Goal: Information Seeking & Learning: Compare options

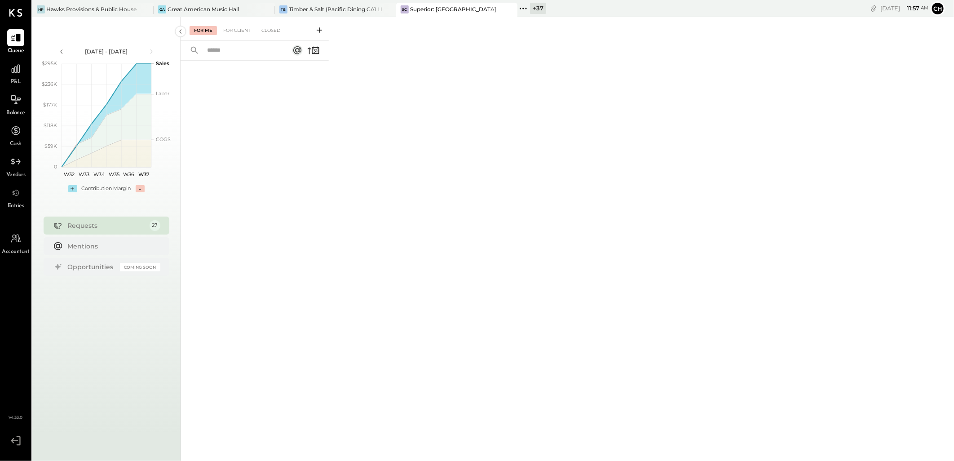
click at [474, 7] on div at bounding box center [501, 9] width 31 height 13
click at [266, 8] on icon at bounding box center [266, 9] width 11 height 11
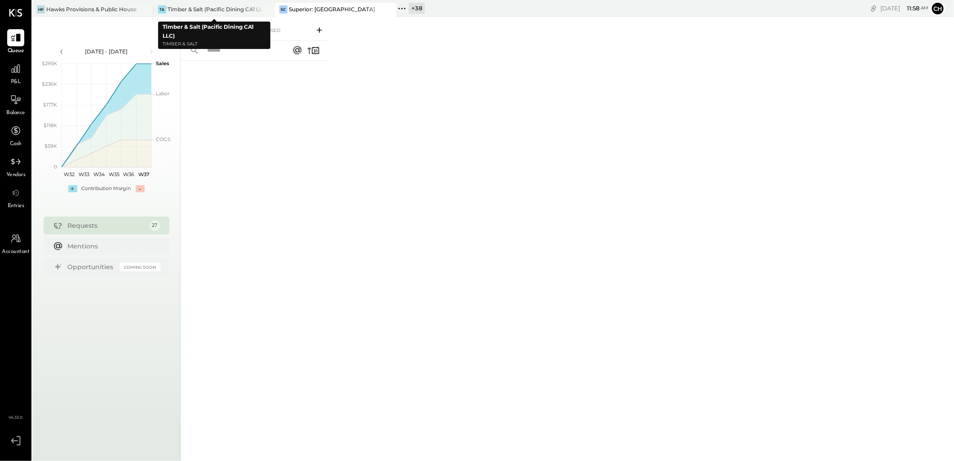
click at [268, 9] on icon at bounding box center [266, 9] width 11 height 11
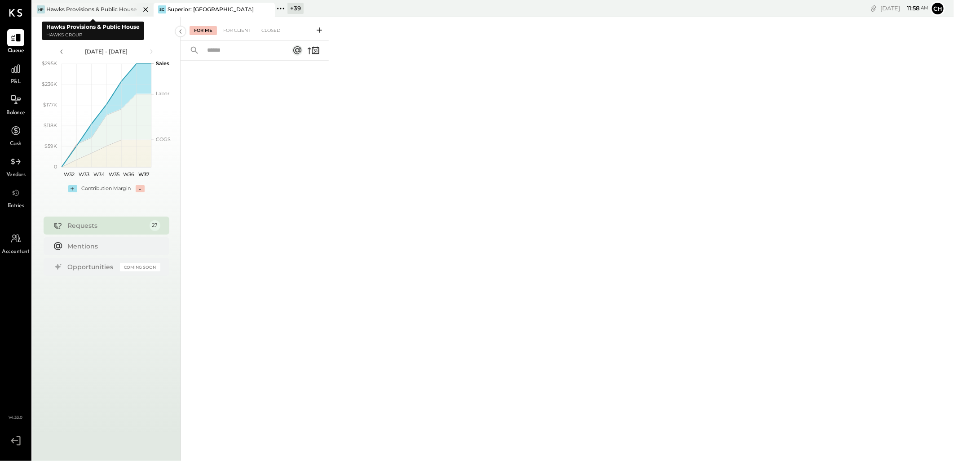
click at [147, 8] on icon at bounding box center [145, 9] width 11 height 11
click at [159, 8] on icon at bounding box center [159, 8] width 1 height 1
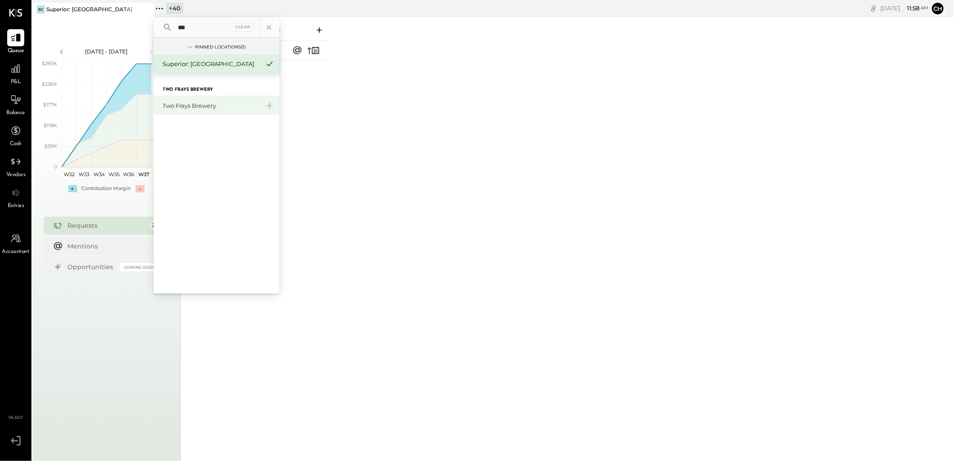
type input "***"
click at [177, 105] on div "Two Frays Brewery" at bounding box center [211, 105] width 97 height 9
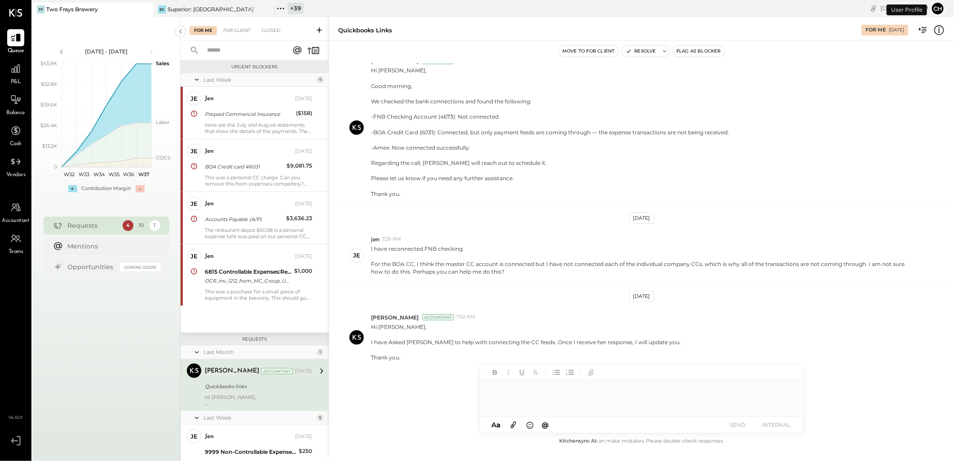
scroll to position [126, 0]
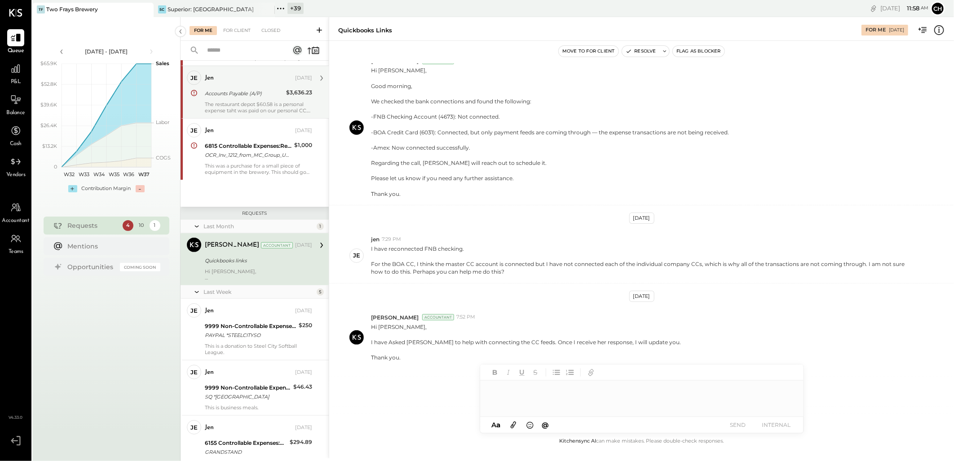
click at [221, 104] on div "The restaurant depot $60.58 is a personal expense taht was paid on our personal…" at bounding box center [258, 107] width 107 height 13
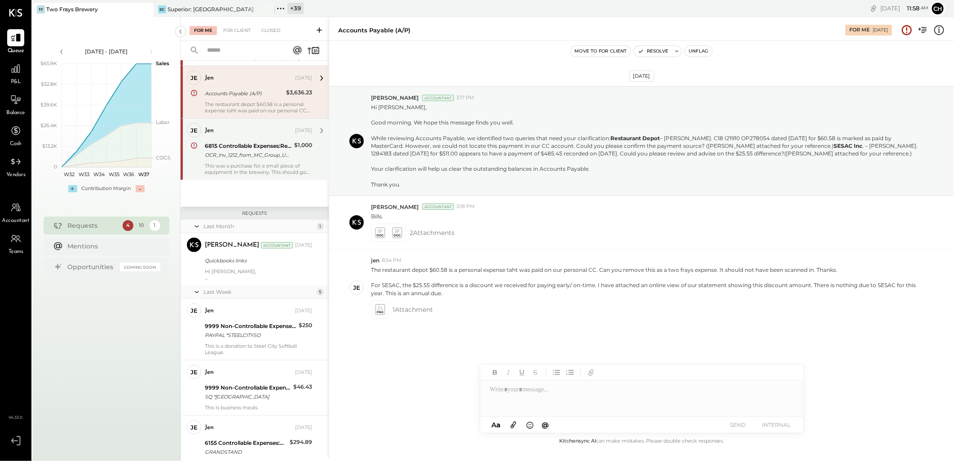
click at [206, 149] on div "6815 Controllable Expenses:Repairs & Maintenance:Repair & Maintenance, Facility" at bounding box center [248, 145] width 87 height 9
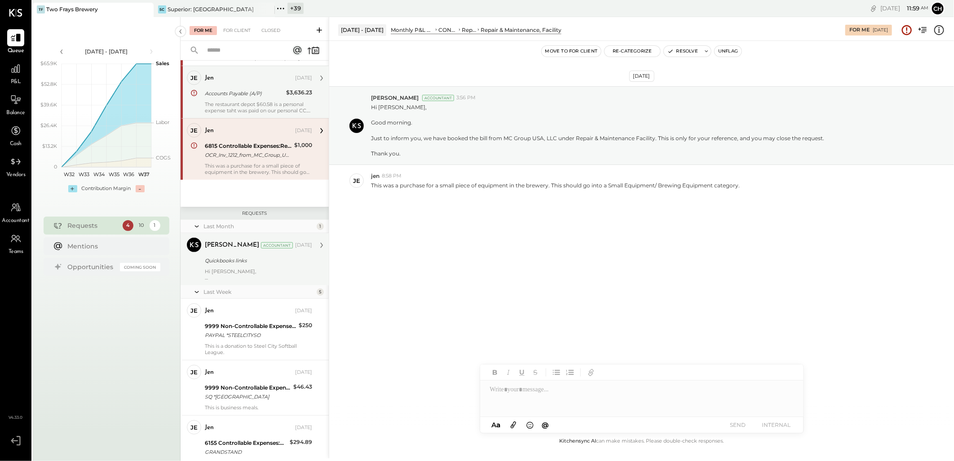
click at [247, 207] on div "I have Asked Molly to help with connecting the CC feeds. Once I receive her res…" at bounding box center [258, 284] width 107 height 6
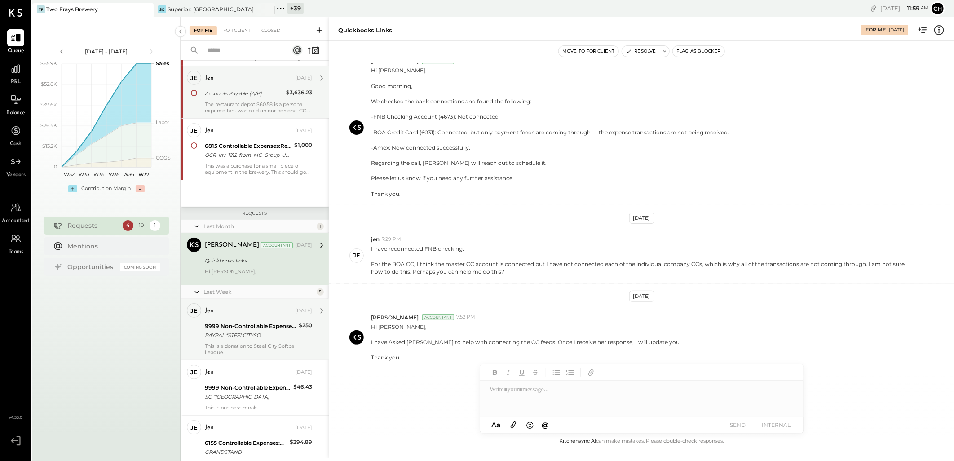
click at [244, 207] on div "jen Sep 05, 2025" at bounding box center [258, 310] width 107 height 13
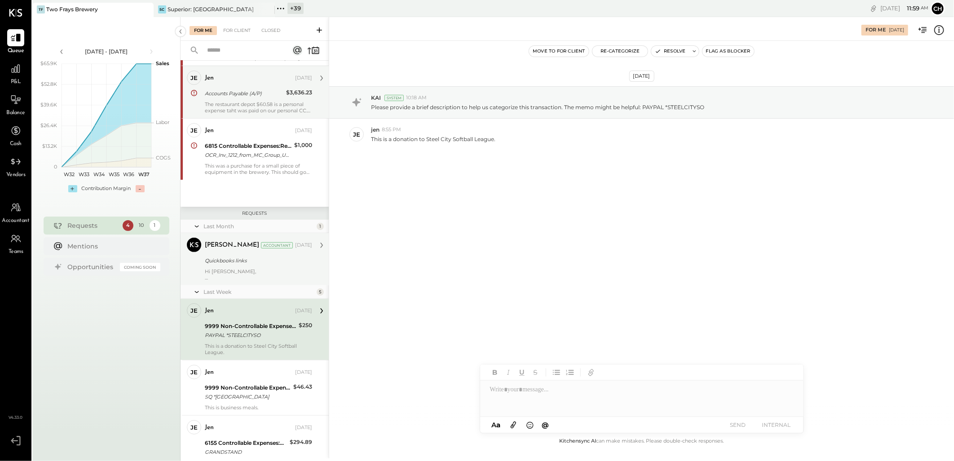
scroll to position [176, 0]
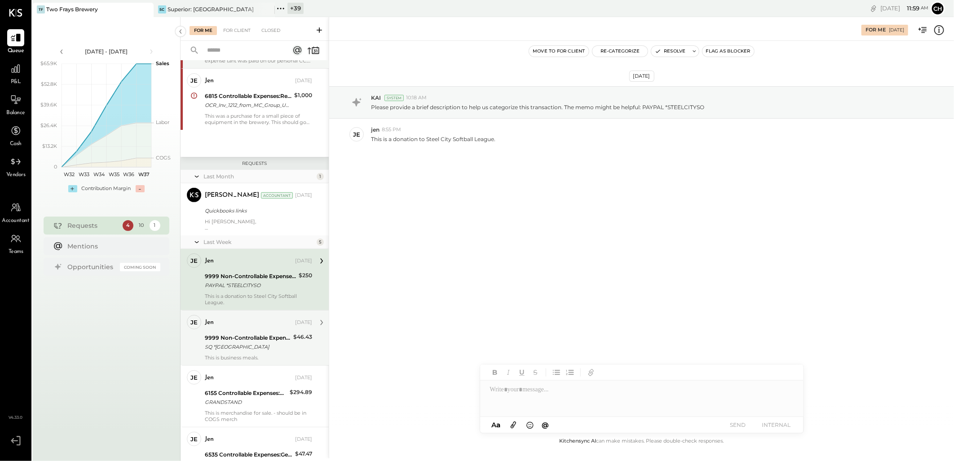
click at [239, 207] on div "SQ *HARLEYSVILLE" at bounding box center [248, 346] width 86 height 9
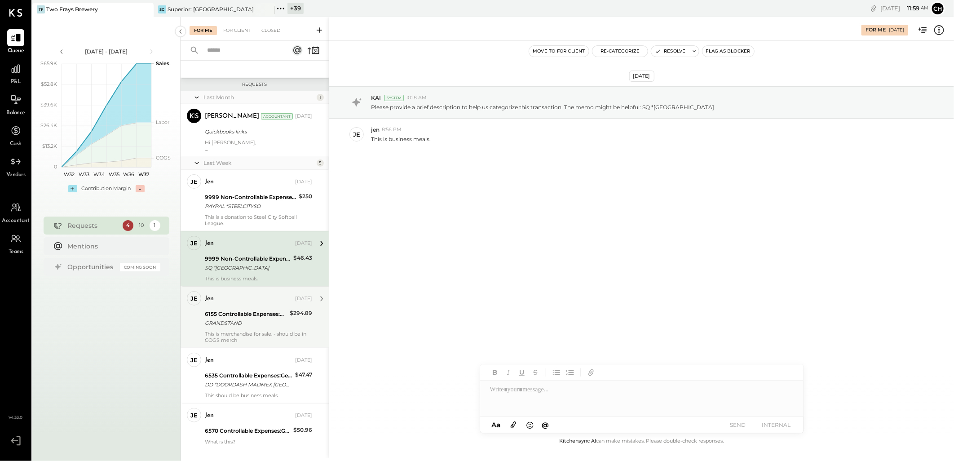
scroll to position [272, 0]
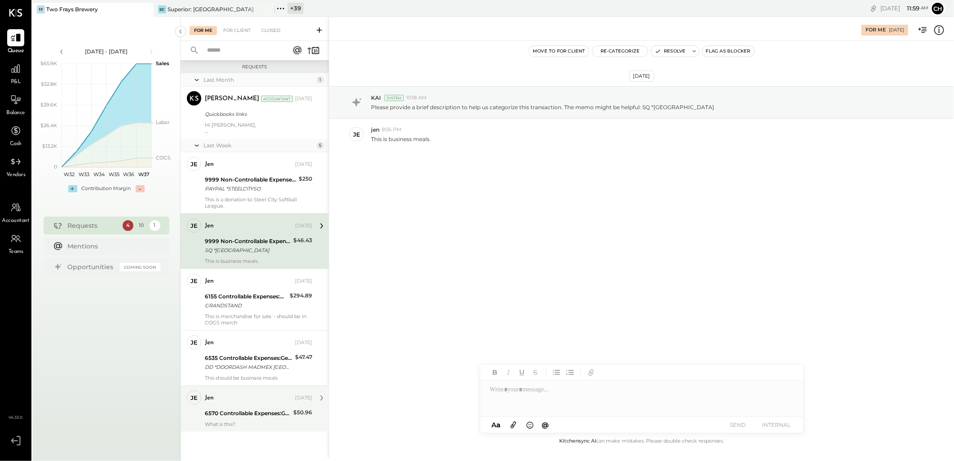
click at [258, 207] on div "jen" at bounding box center [249, 397] width 88 height 9
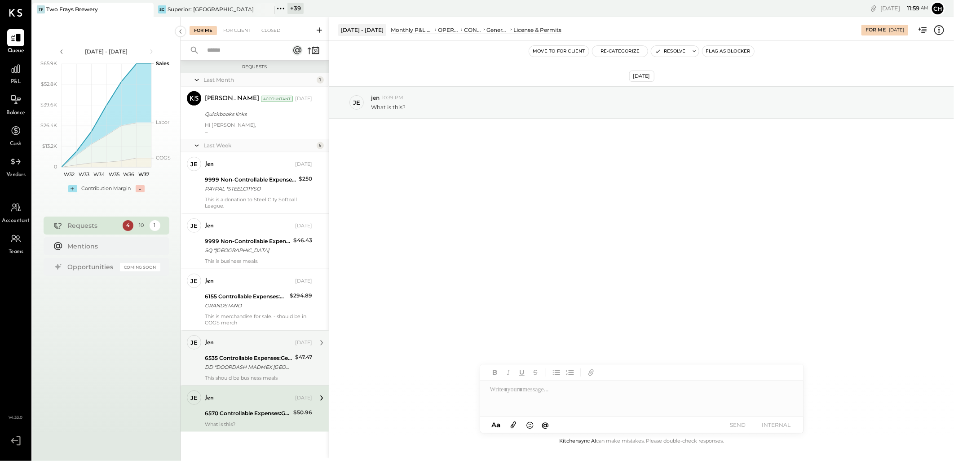
click at [249, 207] on div "DD *DOORDASH MADMEX SAN FRANCISCO CA" at bounding box center [249, 366] width 88 height 9
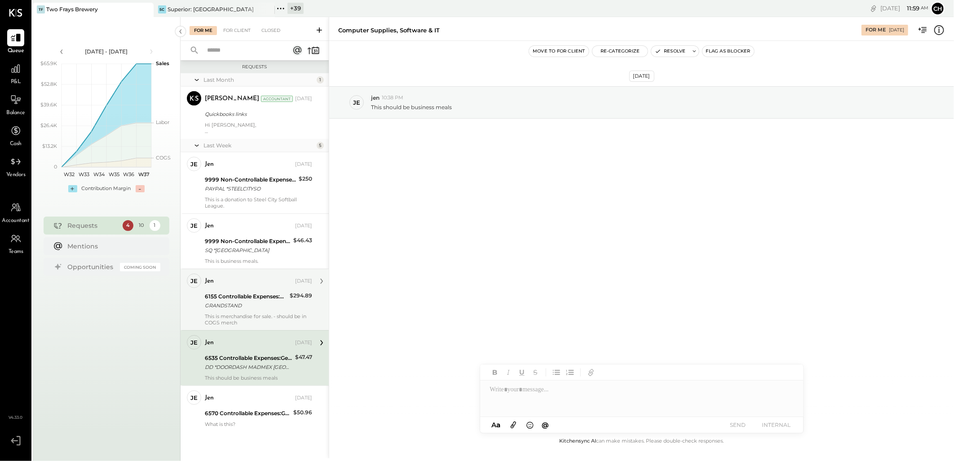
click at [252, 207] on div "jen Sep 05, 2025 6155 Controllable Expenses:Direct Operating Expenses:Bar Small…" at bounding box center [258, 299] width 107 height 52
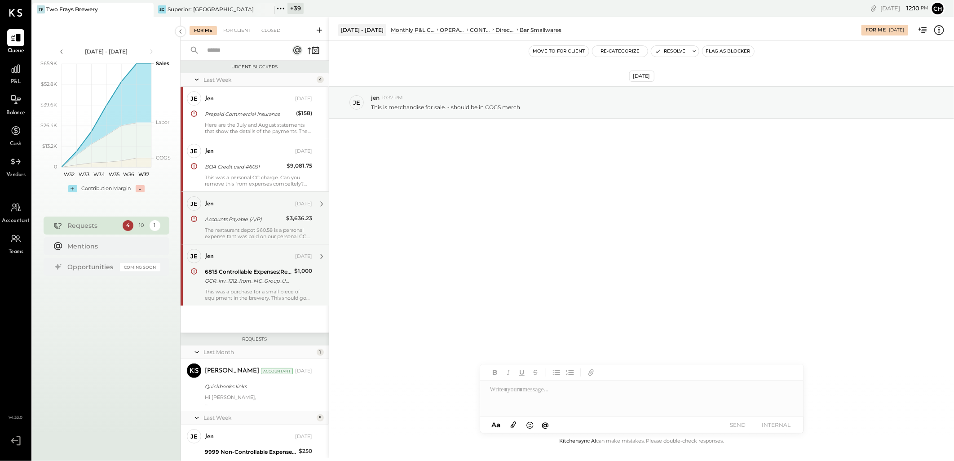
click at [221, 207] on div "6815 Controllable Expenses:Repairs & Maintenance:Repair & Maintenance, Facility" at bounding box center [248, 271] width 87 height 9
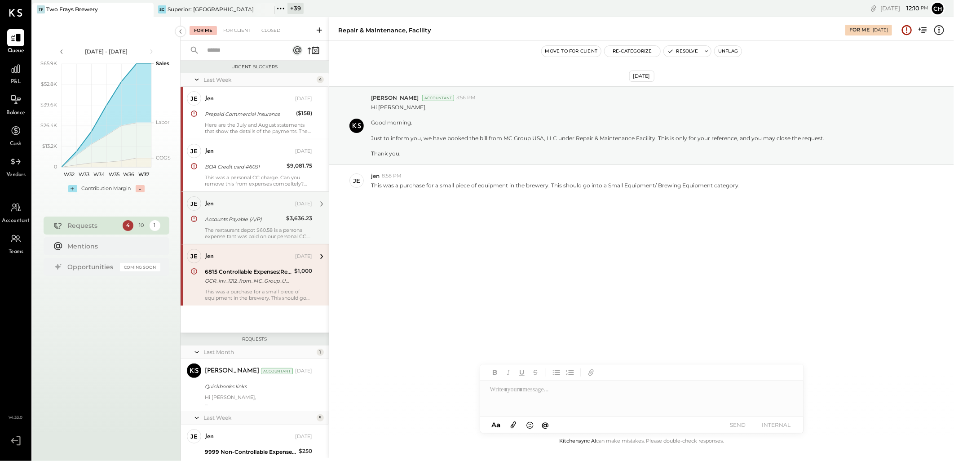
click at [221, 207] on div "6815 Controllable Expenses:Repairs & Maintenance:Repair & Maintenance, Facility" at bounding box center [248, 271] width 87 height 9
click at [246, 124] on div "Here are the July and August statements that show the details of the payments. …" at bounding box center [258, 128] width 107 height 13
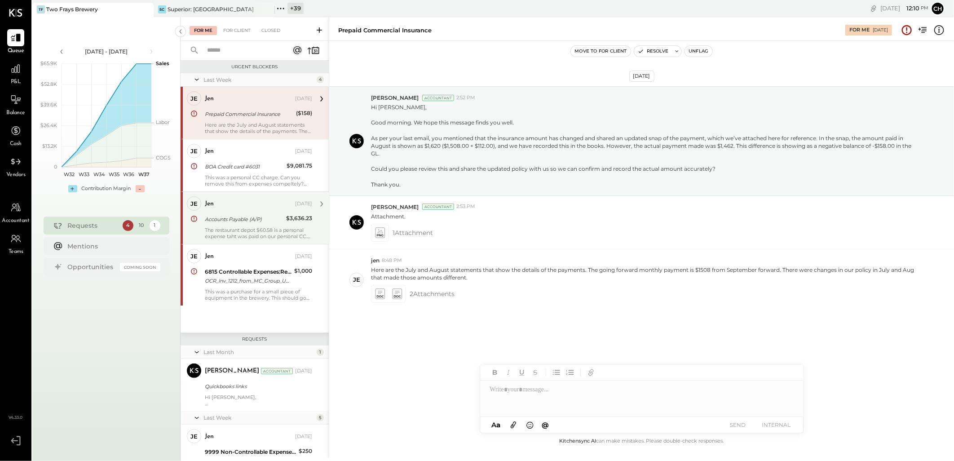
click at [246, 124] on div "Here are the July and August statements that show the details of the payments. …" at bounding box center [258, 128] width 107 height 13
click at [376, 207] on icon at bounding box center [379, 294] width 9 height 10
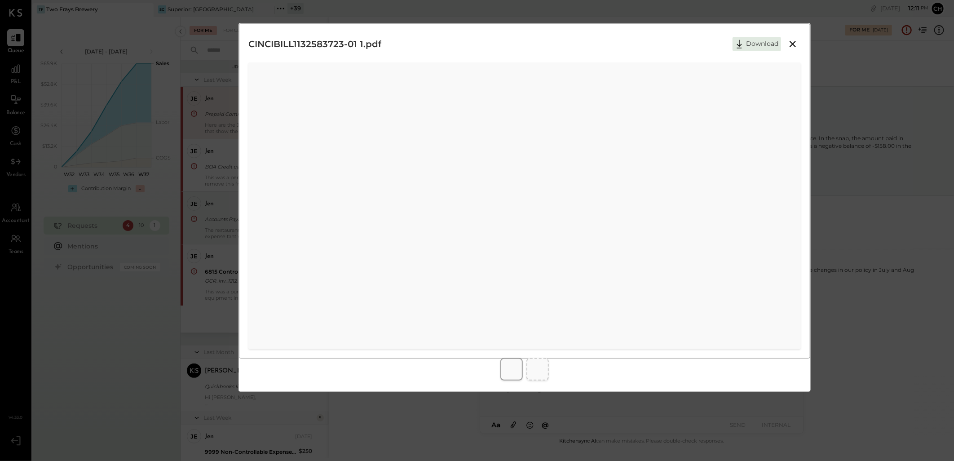
click at [474, 40] on icon at bounding box center [792, 44] width 11 height 11
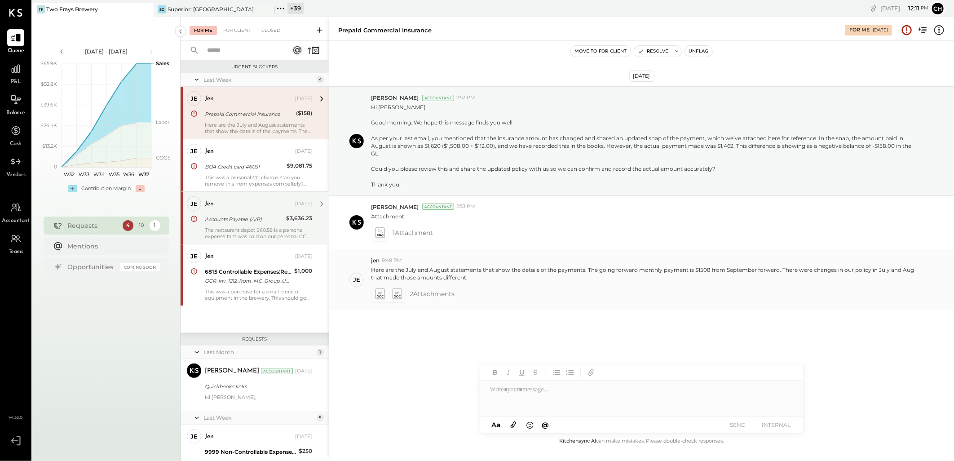
click at [398, 207] on icon at bounding box center [396, 294] width 9 height 10
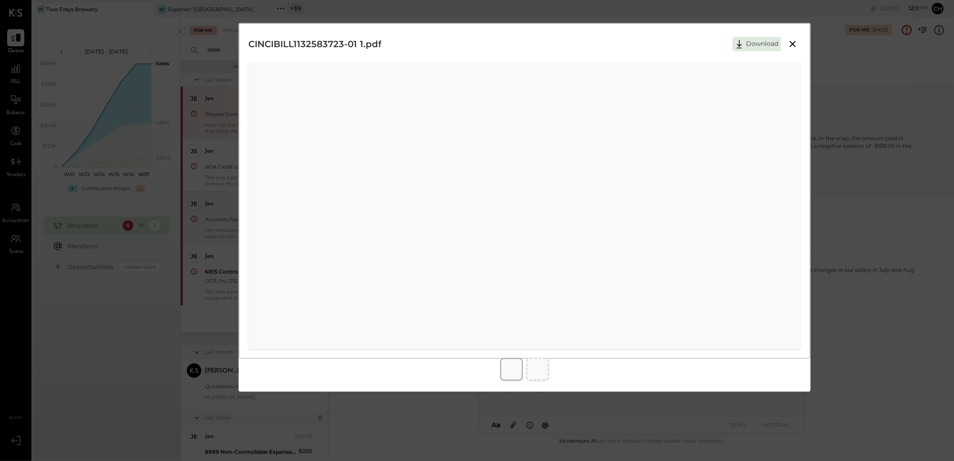
click at [474, 42] on icon at bounding box center [792, 44] width 6 height 6
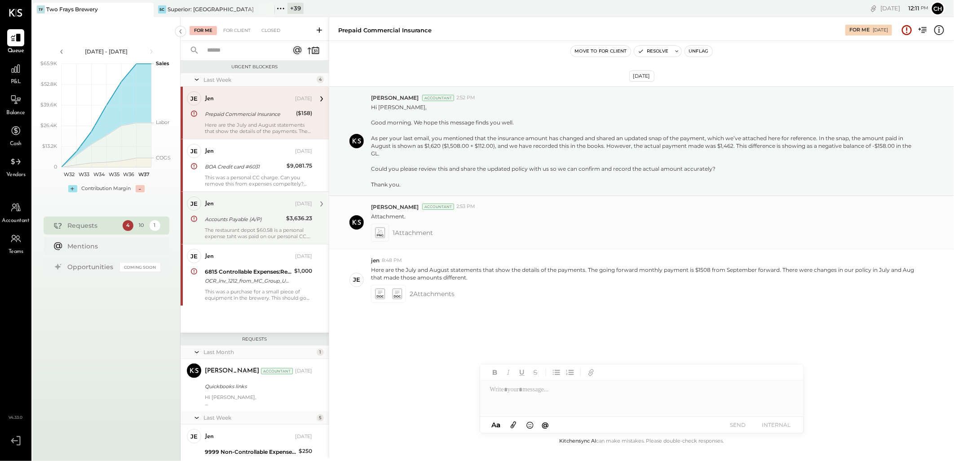
click at [379, 207] on icon at bounding box center [379, 232] width 9 height 10
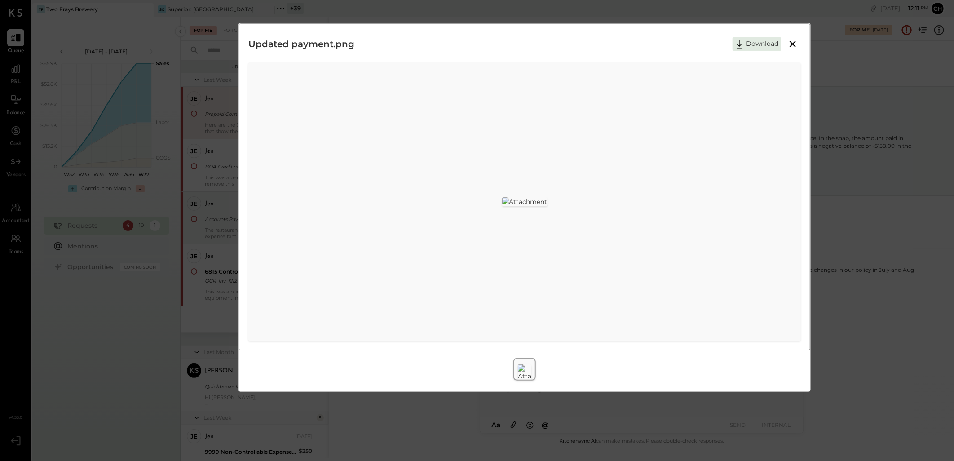
scroll to position [26, 0]
click at [474, 38] on div "Updated payment.png Download" at bounding box center [477, 230] width 954 height 461
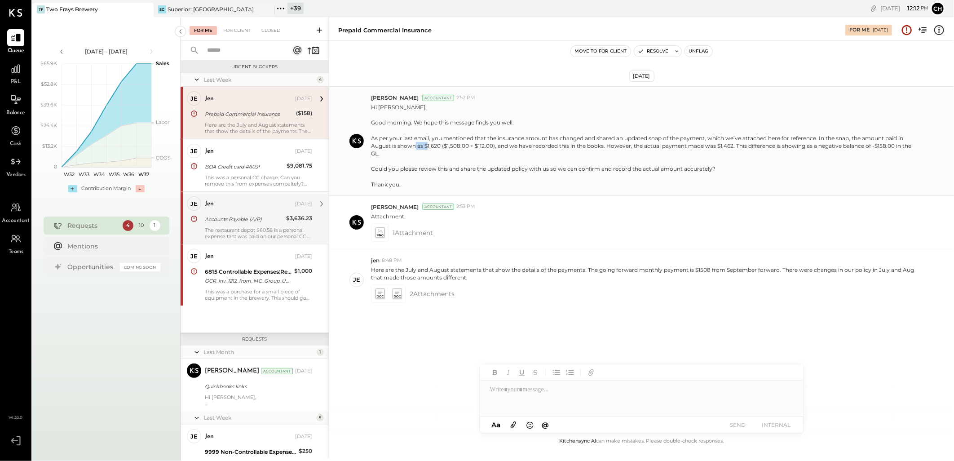
drag, startPoint x: 438, startPoint y: 143, endPoint x: 427, endPoint y: 144, distance: 11.8
click at [427, 144] on p "Hi Jennifer, Good morning. We hope this message finds you well. As per your las…" at bounding box center [644, 145] width 547 height 85
click at [376, 207] on icon at bounding box center [379, 294] width 9 height 10
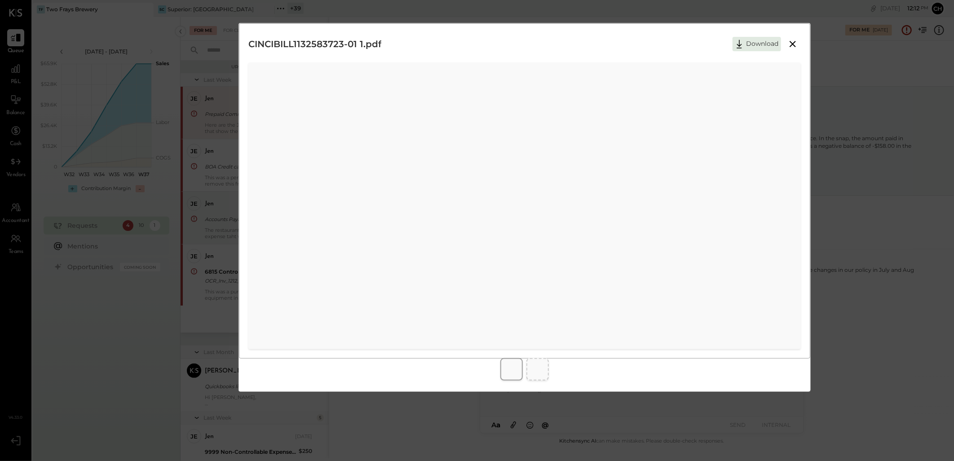
click at [474, 42] on icon at bounding box center [792, 44] width 11 height 11
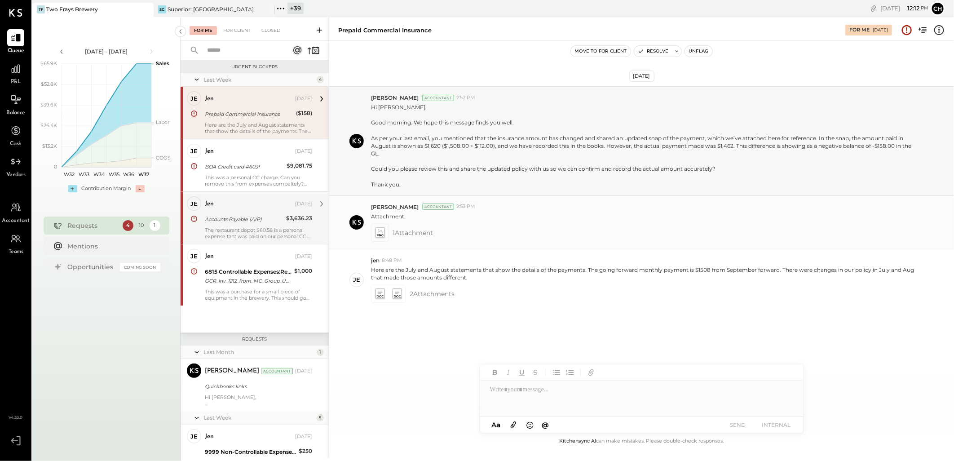
click at [377, 207] on icon at bounding box center [379, 232] width 9 height 10
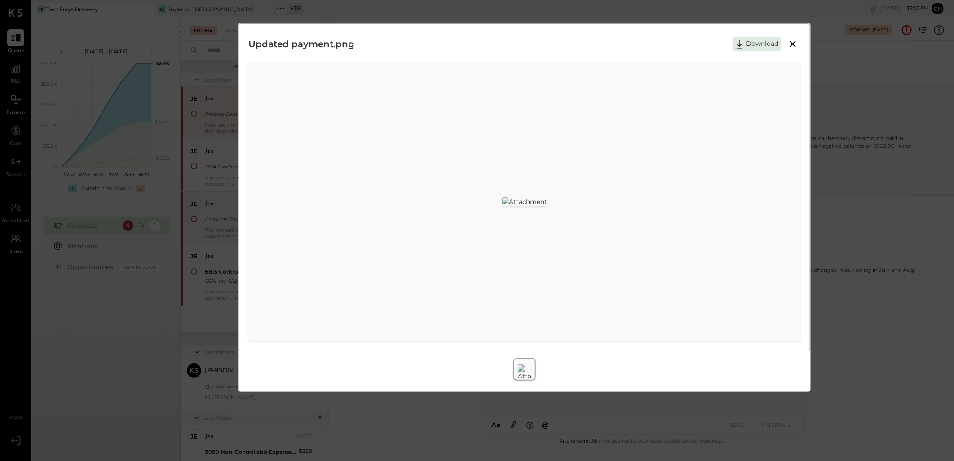
click at [474, 197] on img at bounding box center [524, 201] width 45 height 9
click at [474, 114] on div "Updated payment.png Download" at bounding box center [477, 230] width 954 height 461
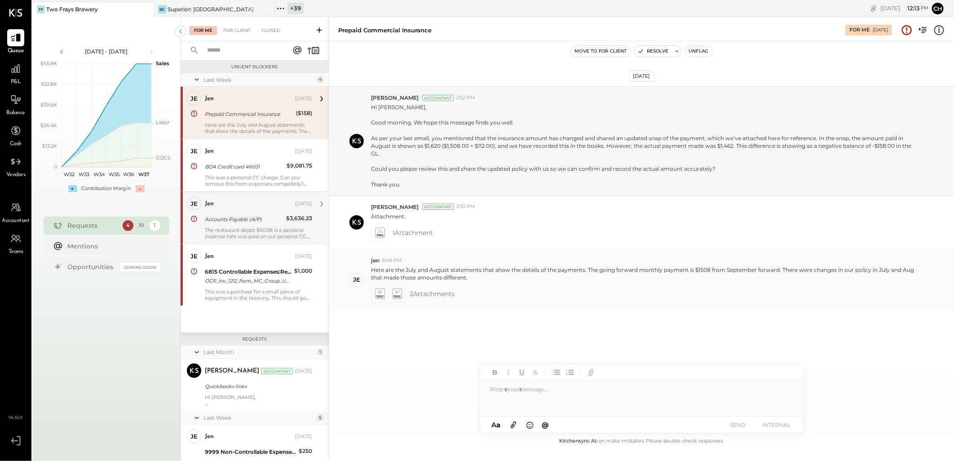
click at [377, 207] on icon at bounding box center [379, 294] width 9 height 10
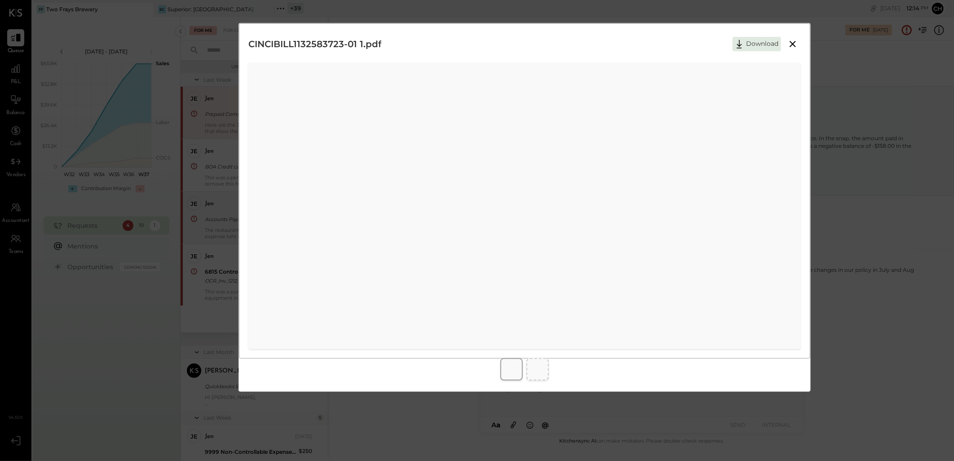
click at [474, 45] on icon at bounding box center [792, 44] width 11 height 11
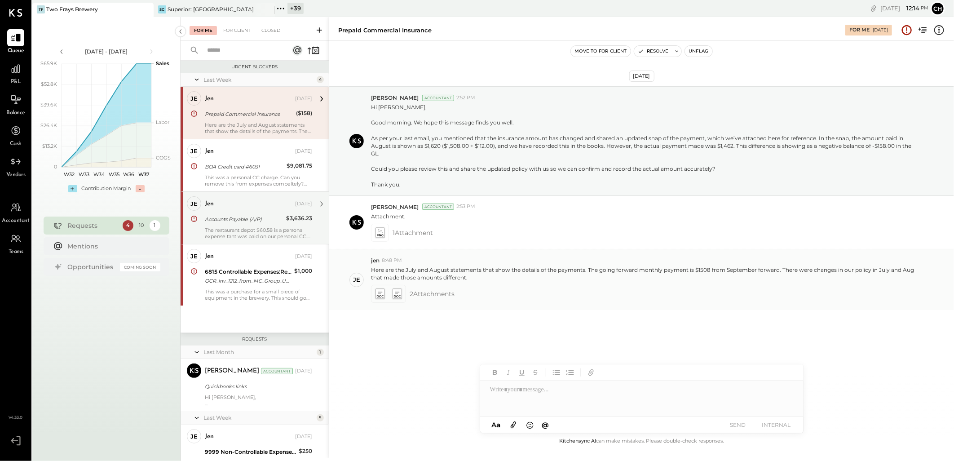
click at [396, 207] on icon at bounding box center [396, 294] width 9 height 10
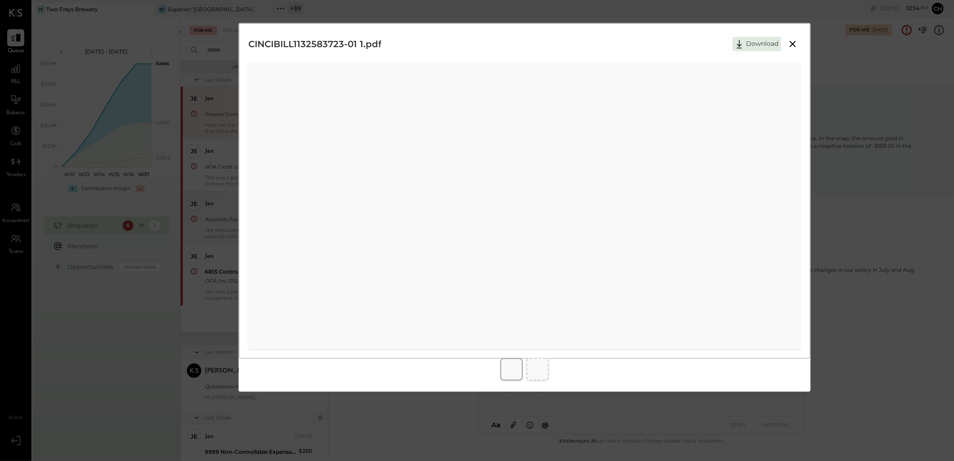
click at [474, 46] on icon at bounding box center [792, 44] width 11 height 11
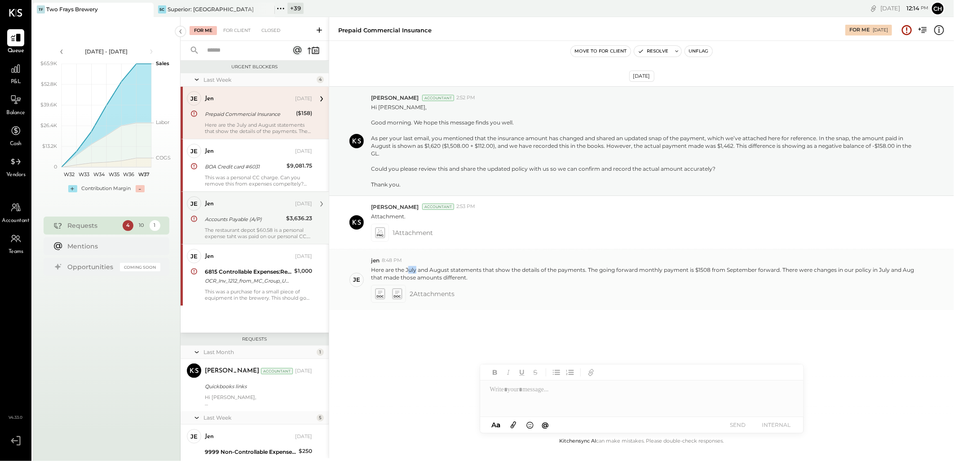
drag, startPoint x: 416, startPoint y: 268, endPoint x: 410, endPoint y: 268, distance: 5.8
click at [410, 207] on p "Here are the July and August statements that show the details of the payments. …" at bounding box center [644, 273] width 547 height 15
drag, startPoint x: 410, startPoint y: 268, endPoint x: 469, endPoint y: 270, distance: 58.9
click at [469, 207] on p "Here are the July and August statements that show the details of the payments. …" at bounding box center [644, 273] width 547 height 15
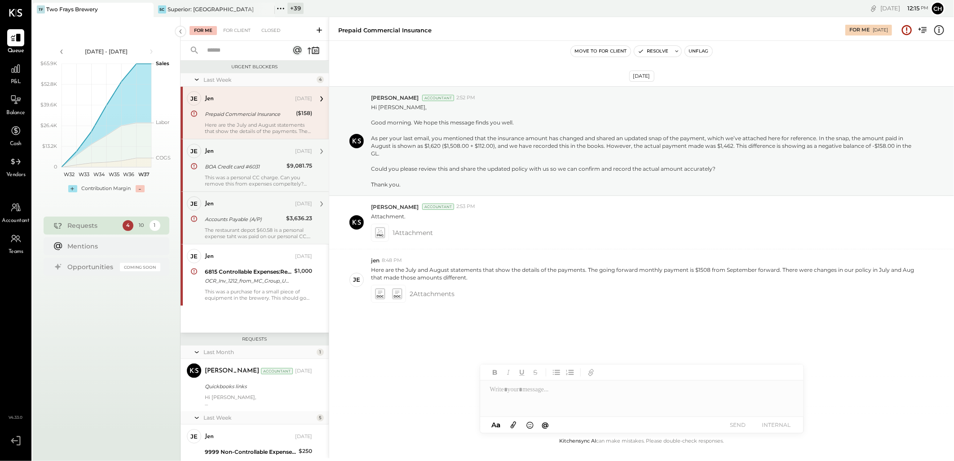
click at [251, 161] on div "BOA Credit card #6031" at bounding box center [244, 166] width 79 height 11
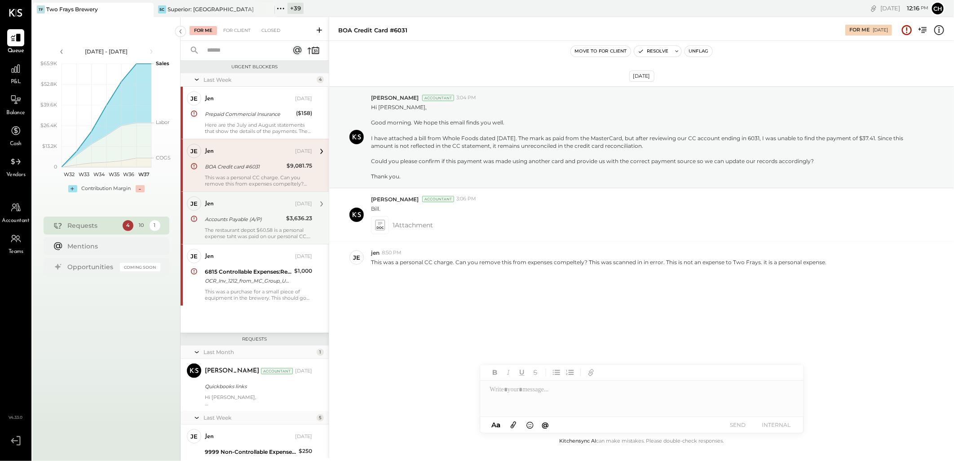
click at [239, 204] on div "jen" at bounding box center [249, 203] width 88 height 9
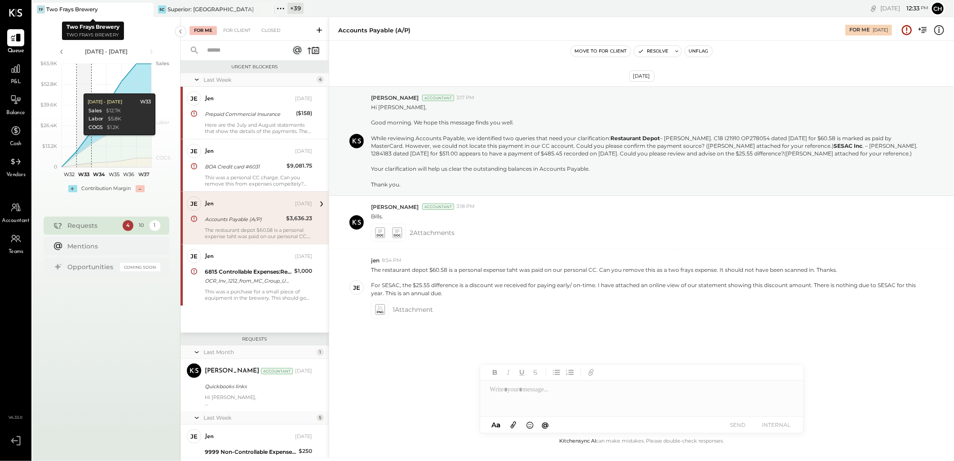
click at [149, 10] on icon at bounding box center [145, 9] width 11 height 11
click at [146, 8] on icon at bounding box center [145, 9] width 4 height 4
click at [36, 6] on icon at bounding box center [38, 9] width 12 height 12
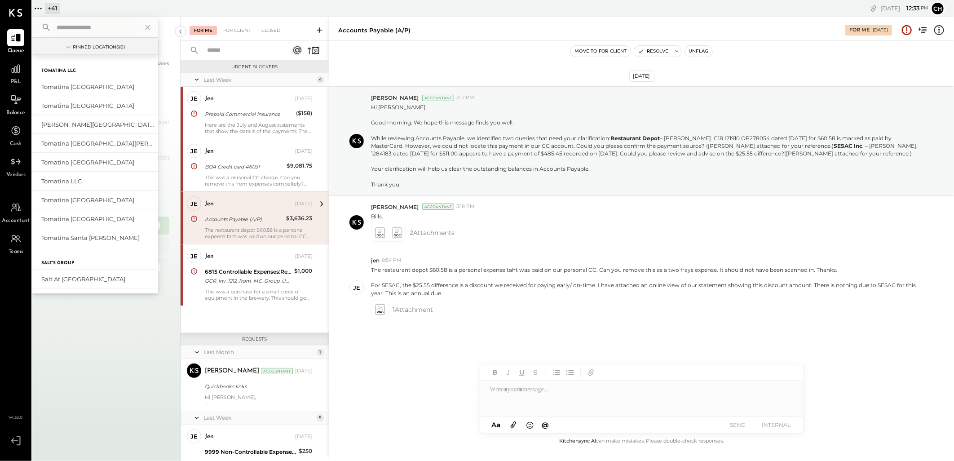
click at [96, 23] on input "text" at bounding box center [95, 27] width 84 height 16
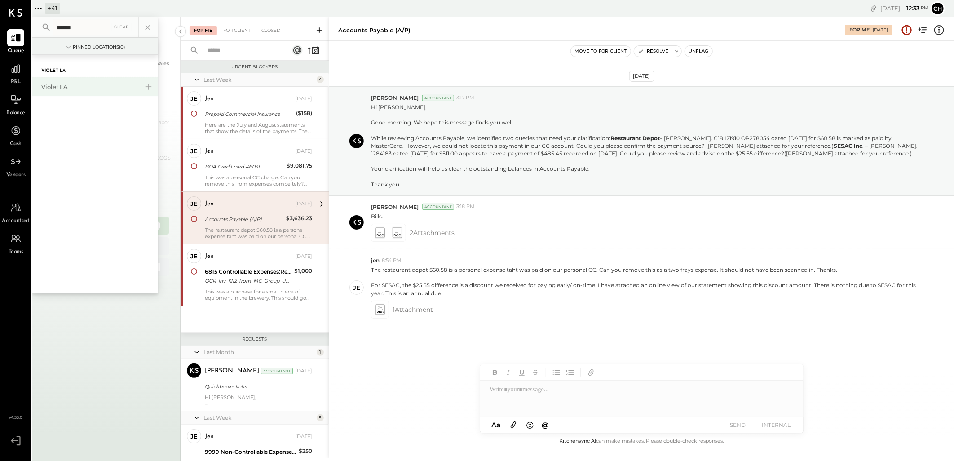
type input "******"
click at [54, 87] on div "Violet LA" at bounding box center [89, 87] width 97 height 9
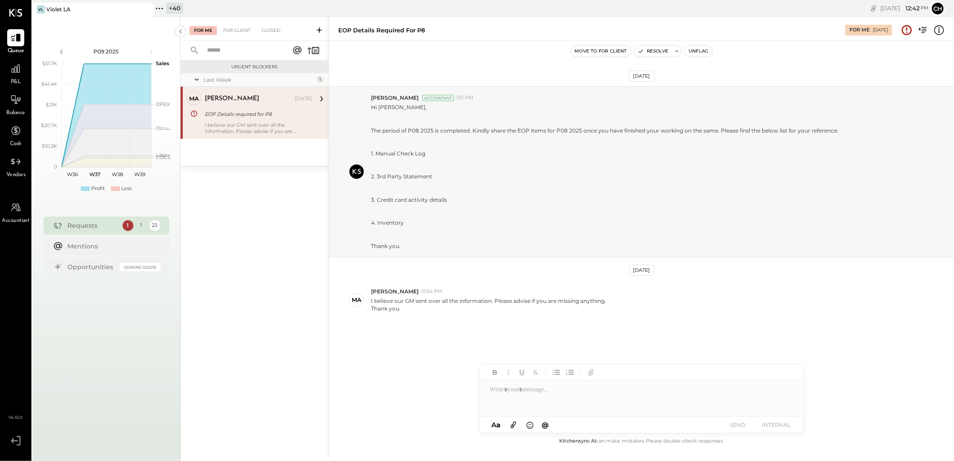
click at [10, 77] on div "P&L" at bounding box center [15, 73] width 17 height 26
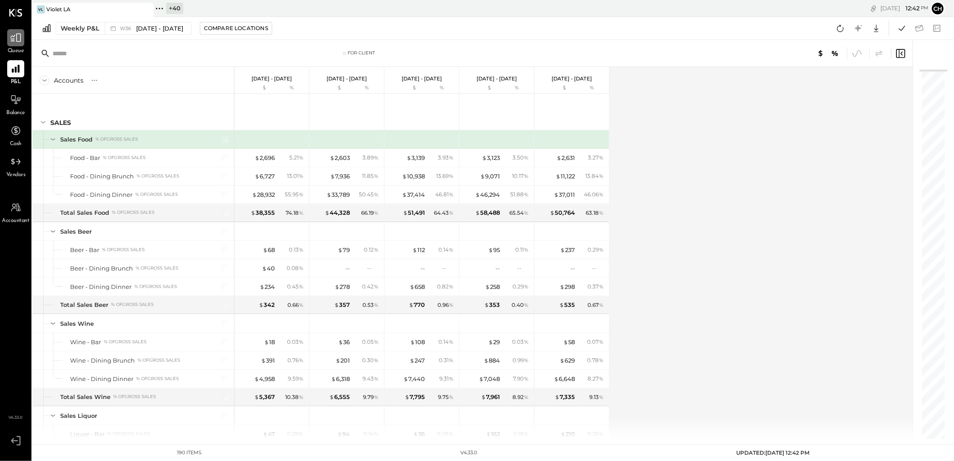
click at [19, 42] on icon at bounding box center [16, 38] width 12 height 12
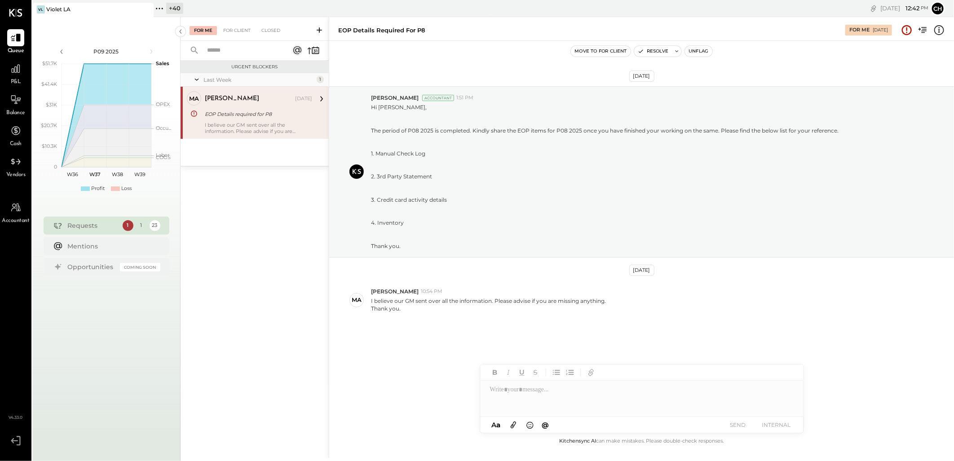
drag, startPoint x: 625, startPoint y: 269, endPoint x: 659, endPoint y: 273, distance: 34.7
click at [474, 207] on div "[DATE]" at bounding box center [641, 269] width 25 height 11
drag, startPoint x: 659, startPoint y: 273, endPoint x: 649, endPoint y: 308, distance: 36.8
click at [474, 207] on div "I believe our GM sent over all the information. Please advise if you are missin…" at bounding box center [659, 303] width 576 height 17
click at [474, 207] on div "Sep 1st, 2025 Rizwan Shaikh Accountant 1:51 PM Hi Margaret, The period of P08 2…" at bounding box center [641, 224] width 625 height 323
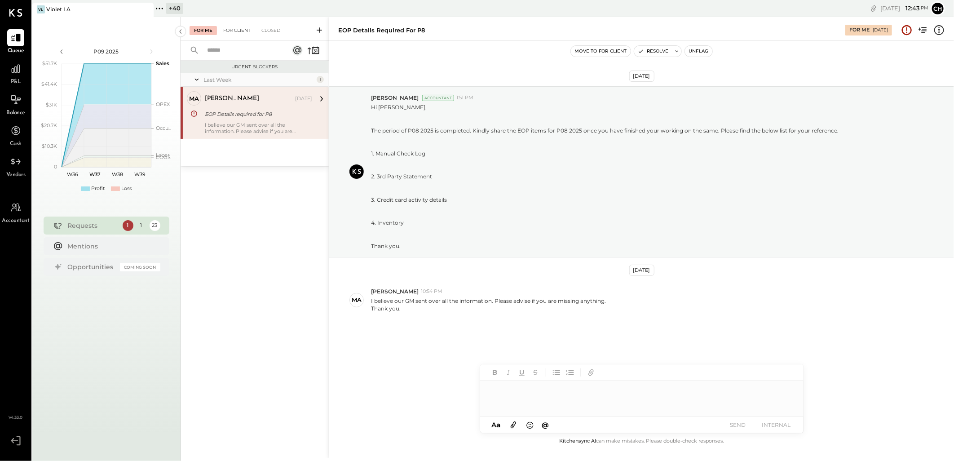
click at [241, 32] on div "For Client" at bounding box center [237, 30] width 36 height 9
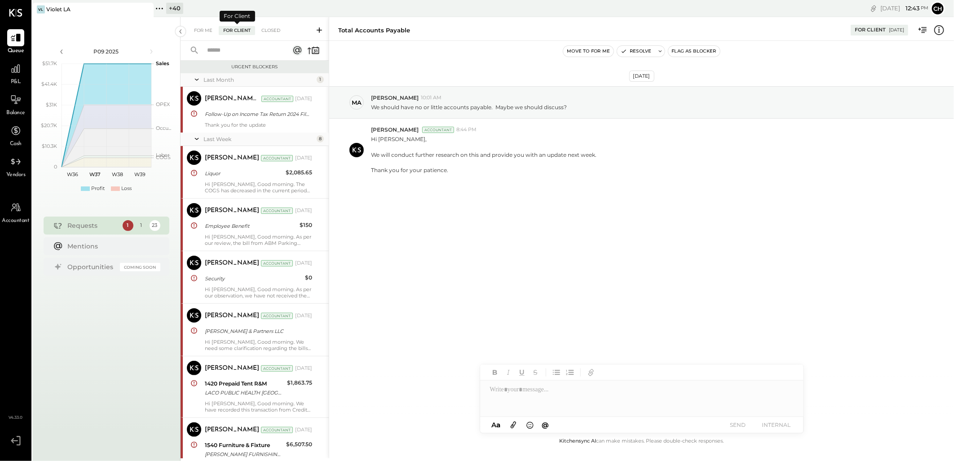
scroll to position [404, 0]
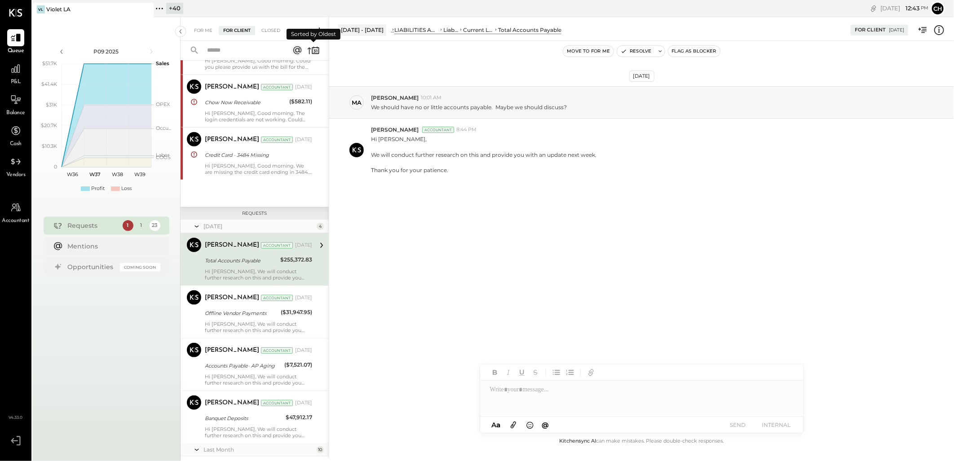
click at [313, 54] on icon at bounding box center [313, 50] width 13 height 13
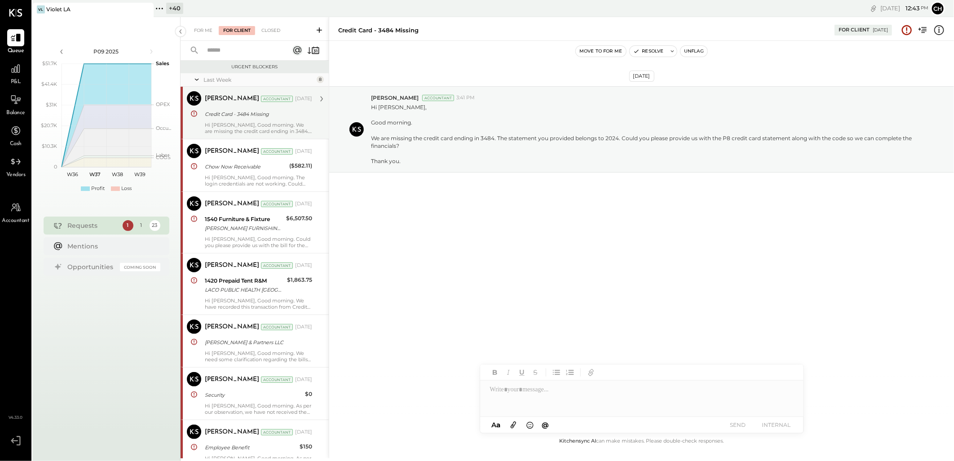
click at [241, 117] on div "Credit Card - 3484 Missing" at bounding box center [257, 114] width 105 height 9
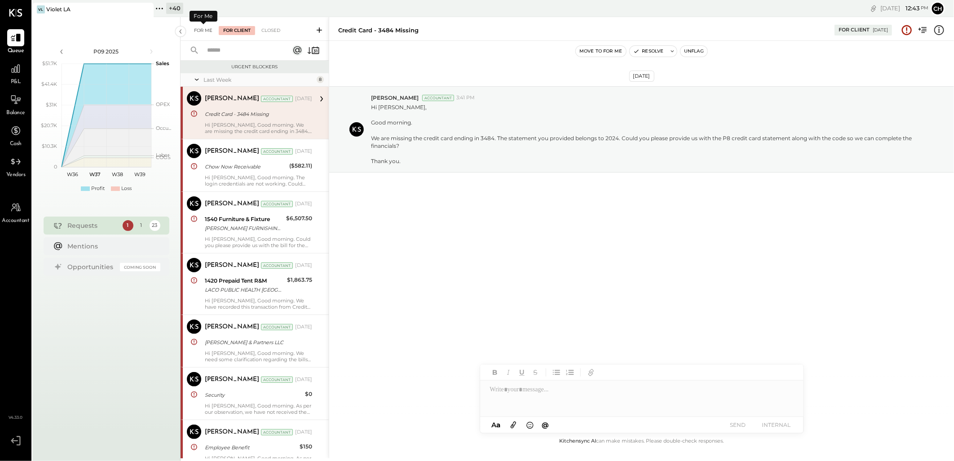
click at [207, 27] on div "For Me" at bounding box center [202, 30] width 27 height 9
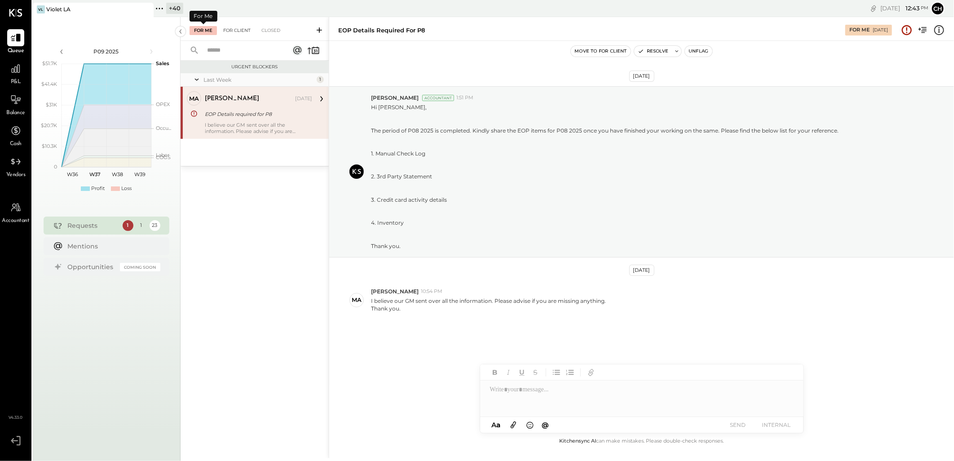
click at [225, 31] on div "For Client" at bounding box center [237, 30] width 36 height 9
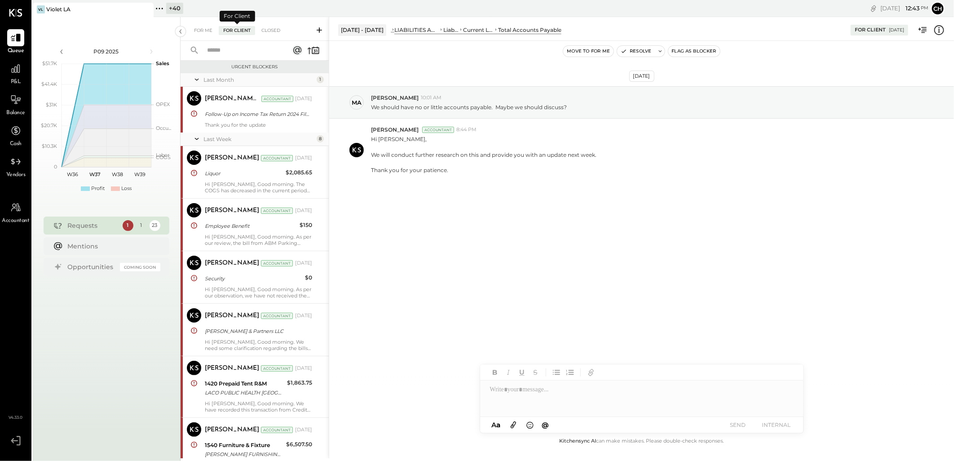
scroll to position [404, 0]
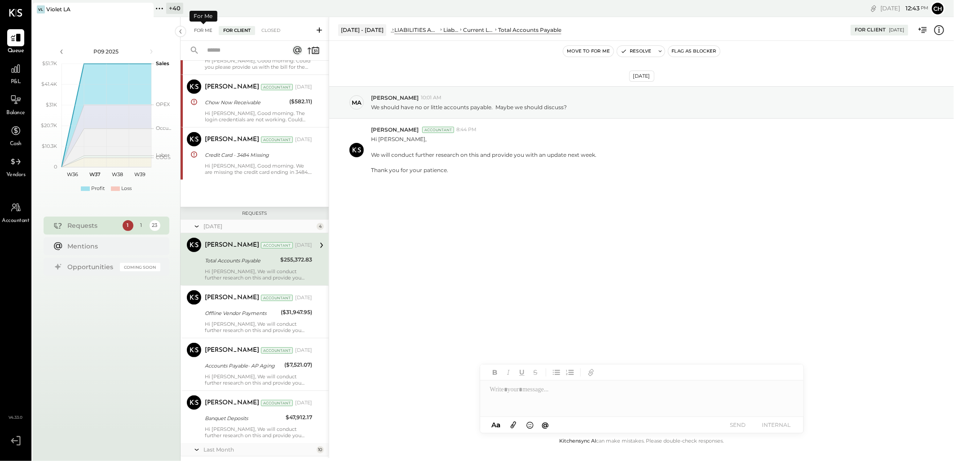
click at [198, 32] on div "For Me" at bounding box center [202, 30] width 27 height 9
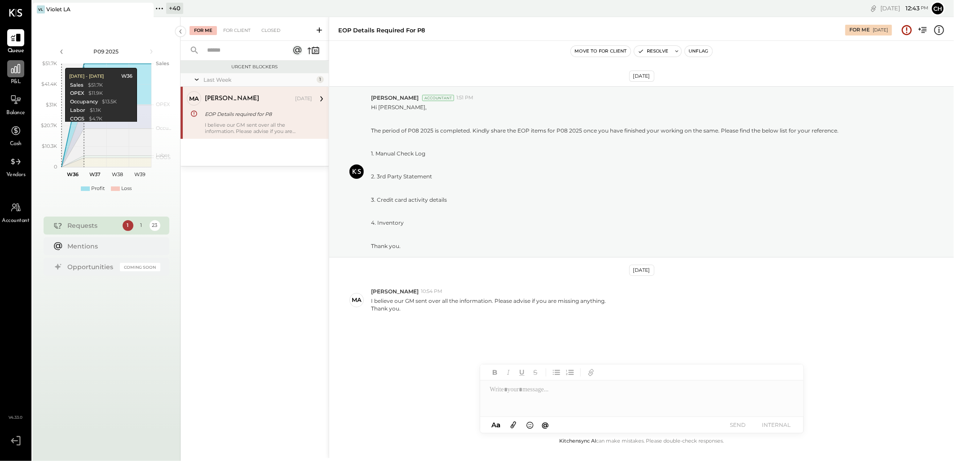
click at [12, 68] on icon at bounding box center [15, 68] width 9 height 9
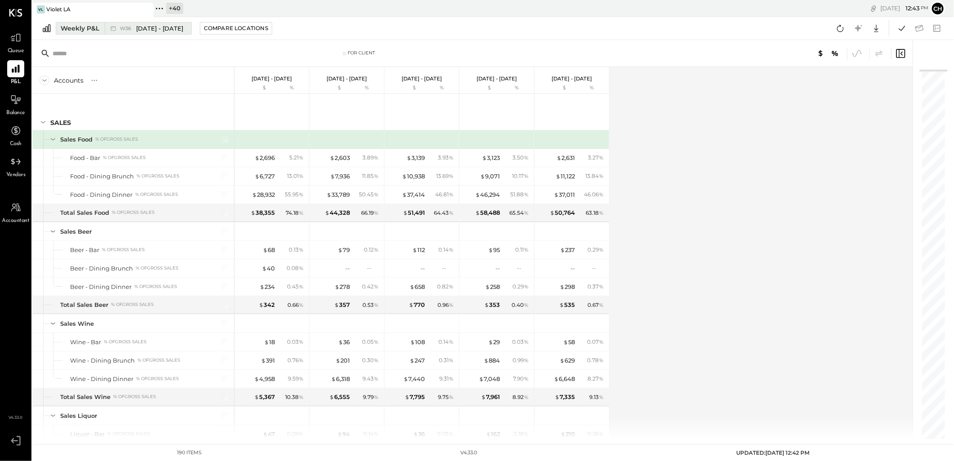
click at [96, 32] on div "Weekly P&L" at bounding box center [80, 28] width 39 height 9
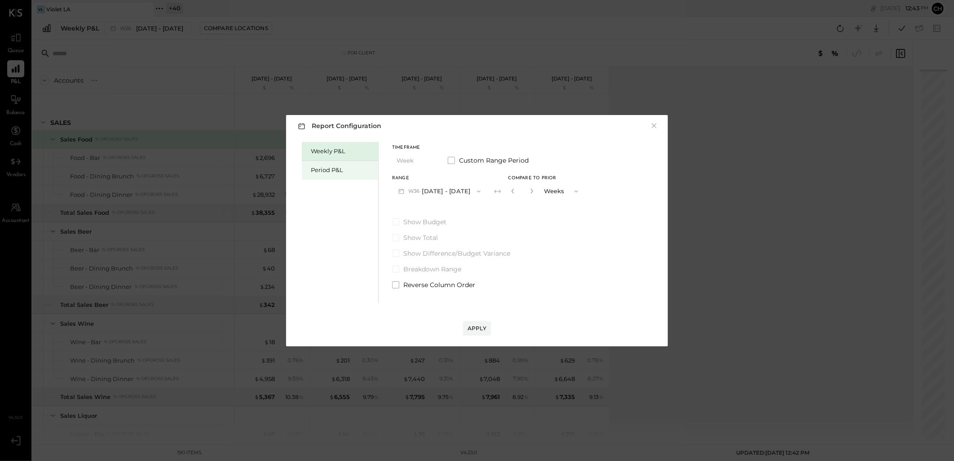
click at [315, 164] on div "Period P&L" at bounding box center [340, 170] width 76 height 19
click at [474, 191] on icon "button" at bounding box center [477, 191] width 7 height 7
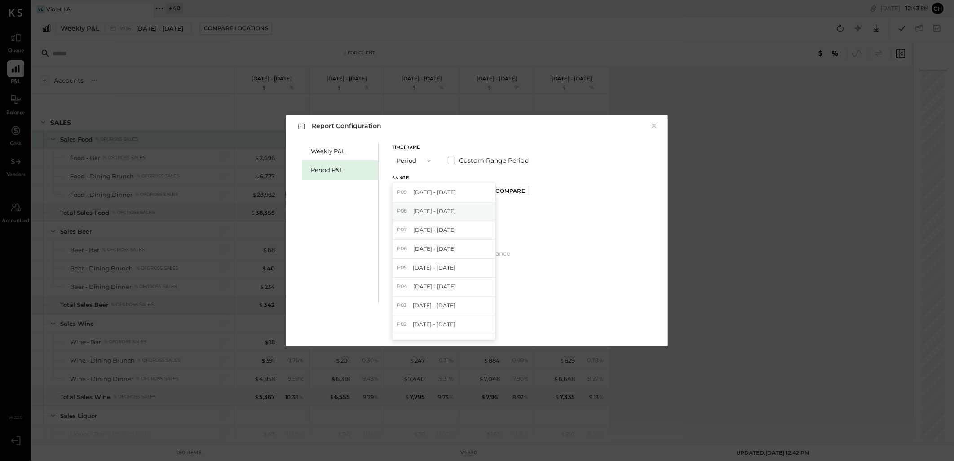
click at [454, 208] on div "P08 [DATE] - [DATE]" at bounding box center [443, 211] width 102 height 19
click at [471, 324] on button "Apply" at bounding box center [477, 328] width 28 height 14
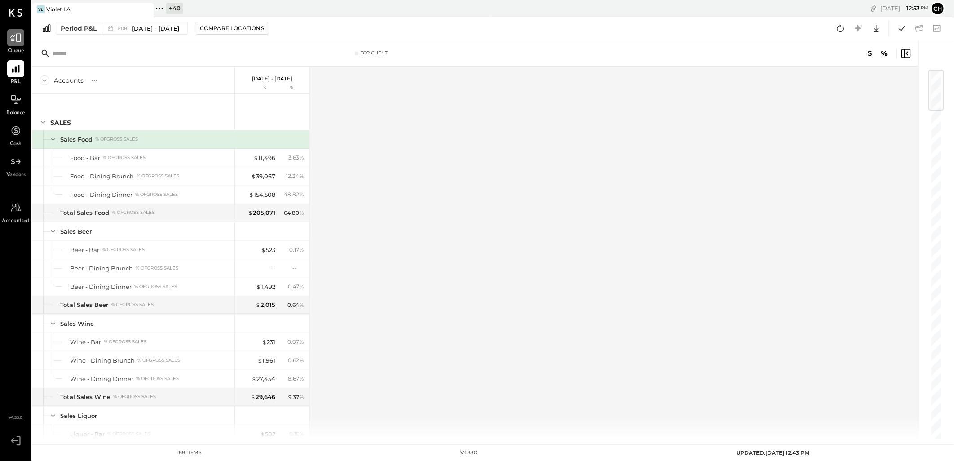
click at [23, 34] on div at bounding box center [15, 37] width 17 height 17
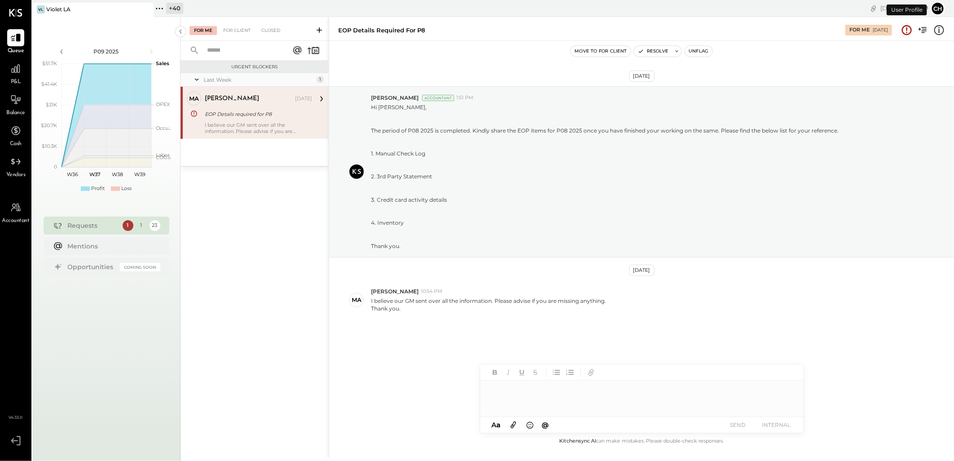
click at [98, 207] on div "P09 2025 polygon, polyline { transition: fill-opacity 0.1s, stroke-opacity 0.1s…" at bounding box center [106, 247] width 148 height 461
click at [84, 228] on div "Requests" at bounding box center [93, 225] width 50 height 9
click at [252, 111] on div "EOP Details required for P8" at bounding box center [257, 114] width 105 height 9
click at [141, 227] on div "1" at bounding box center [141, 226] width 12 height 12
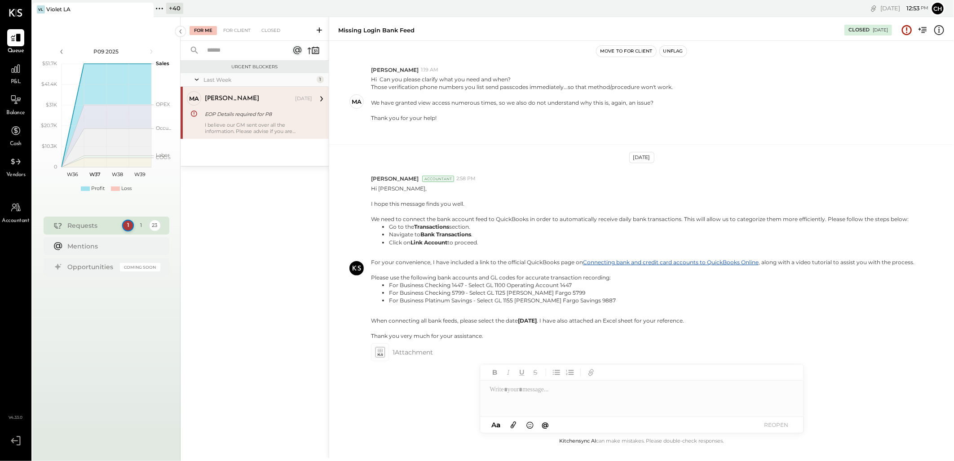
drag, startPoint x: 141, startPoint y: 227, endPoint x: 125, endPoint y: 226, distance: 15.7
click at [125, 226] on div "1" at bounding box center [128, 226] width 12 height 12
click at [243, 30] on div "For Client" at bounding box center [237, 30] width 36 height 9
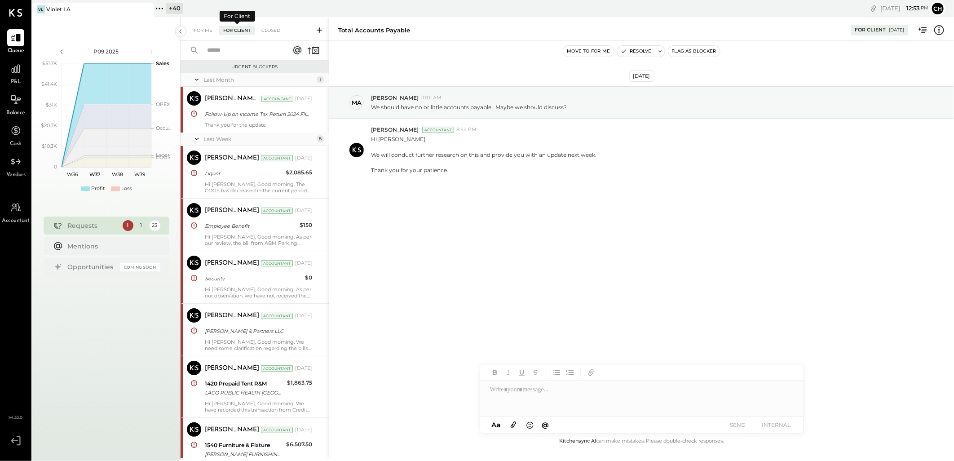
scroll to position [404, 0]
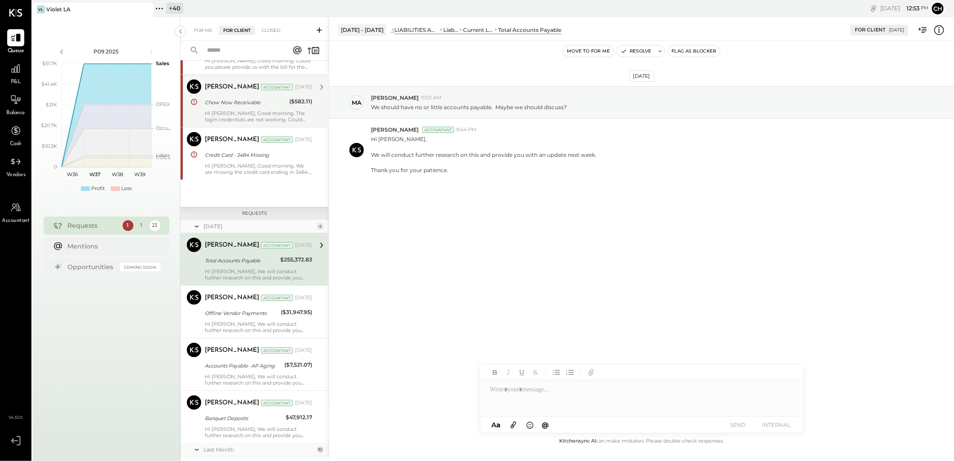
click at [205, 111] on div "Hi [PERSON_NAME], Good morning. The login credentials are not working. Could yo…" at bounding box center [258, 116] width 107 height 13
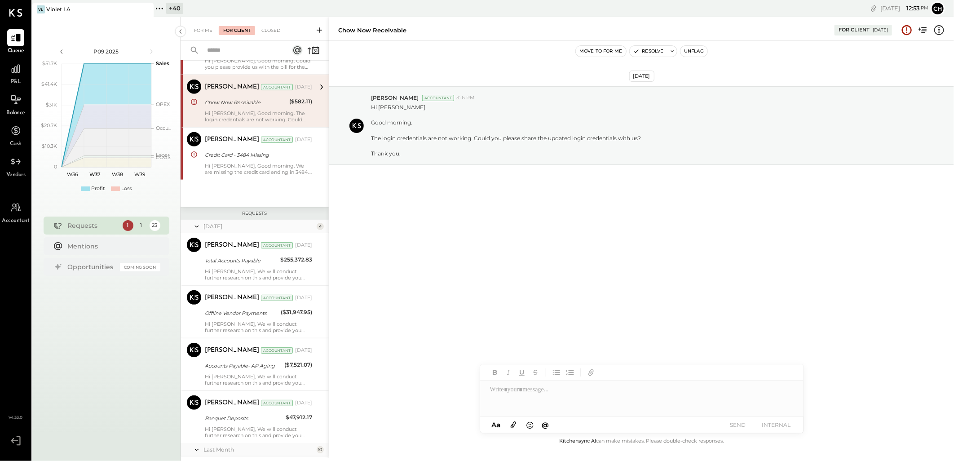
click at [205, 111] on div "Hi [PERSON_NAME], Good morning. The login credentials are not working. Could yo…" at bounding box center [258, 116] width 107 height 13
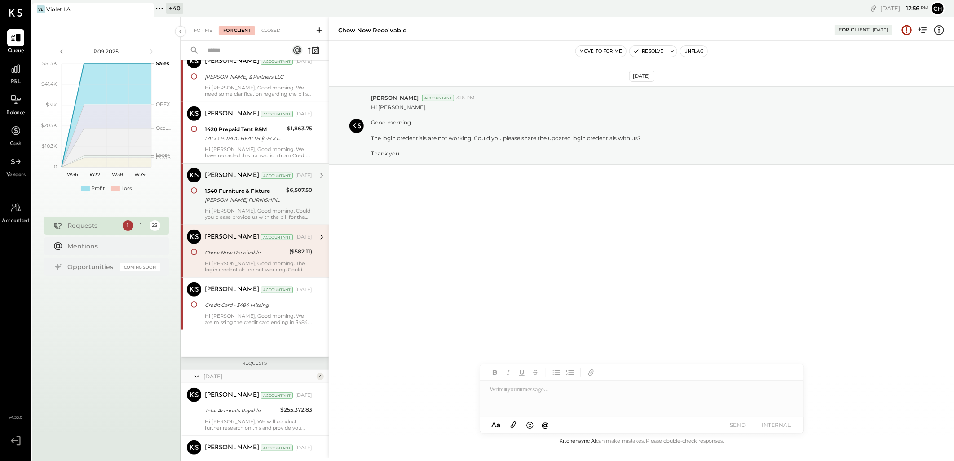
scroll to position [5, 0]
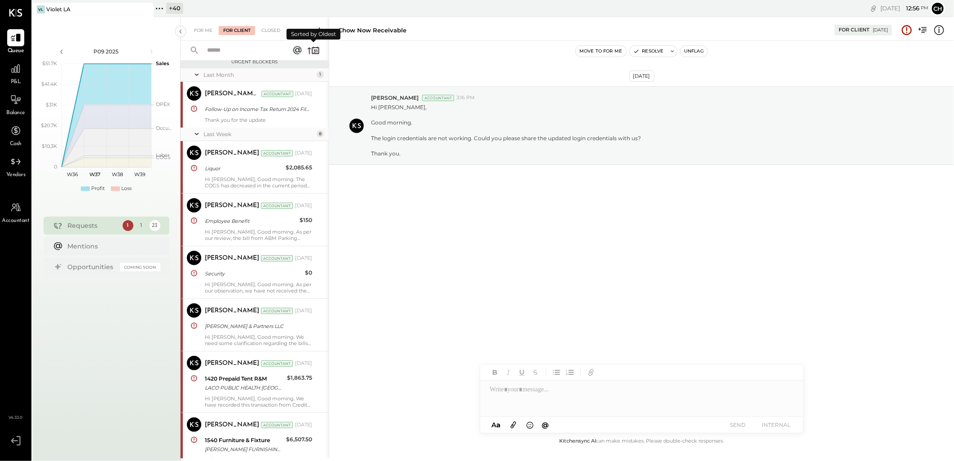
click at [314, 51] on icon at bounding box center [314, 51] width 2 height 3
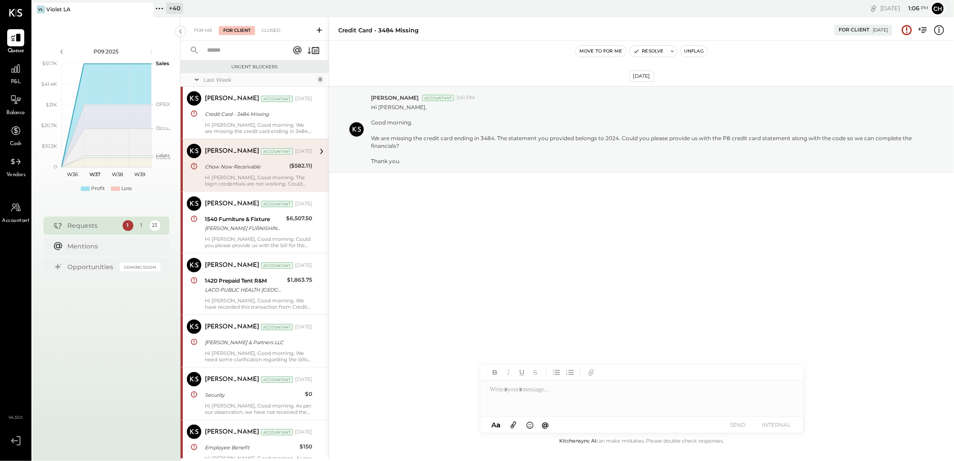
click at [5, 69] on div "P&L" at bounding box center [16, 73] width 26 height 26
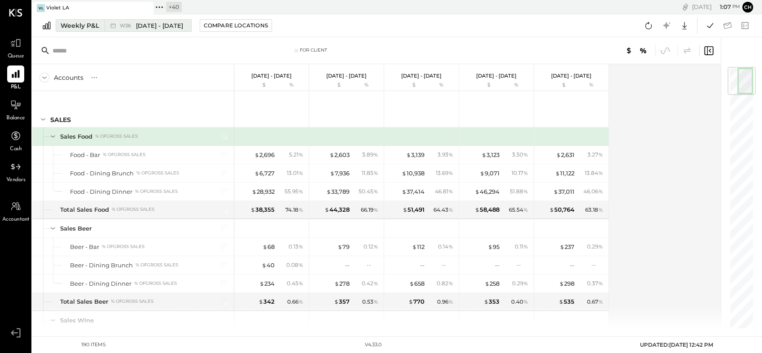
click at [78, 25] on div "Weekly P&L" at bounding box center [80, 25] width 39 height 9
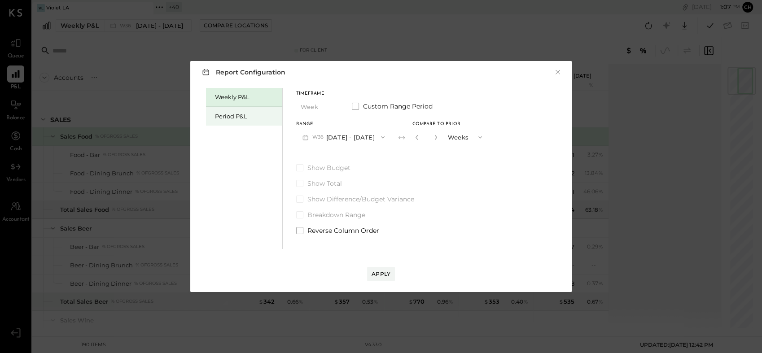
click at [226, 116] on div "Period P&L" at bounding box center [246, 116] width 63 height 9
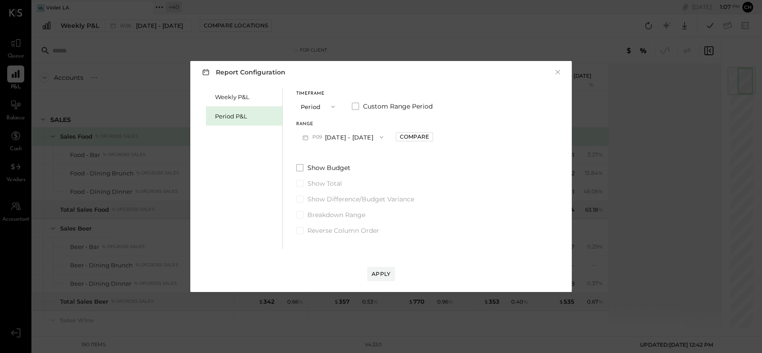
click at [355, 135] on button "P09 [DATE] - [DATE]" at bounding box center [342, 137] width 93 height 17
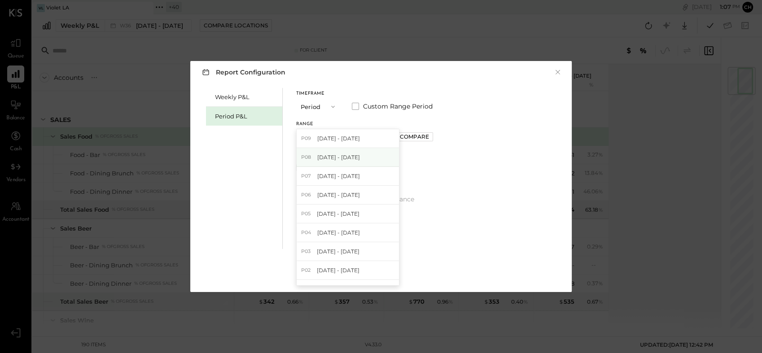
click at [331, 156] on span "[DATE] - [DATE]" at bounding box center [338, 158] width 43 height 8
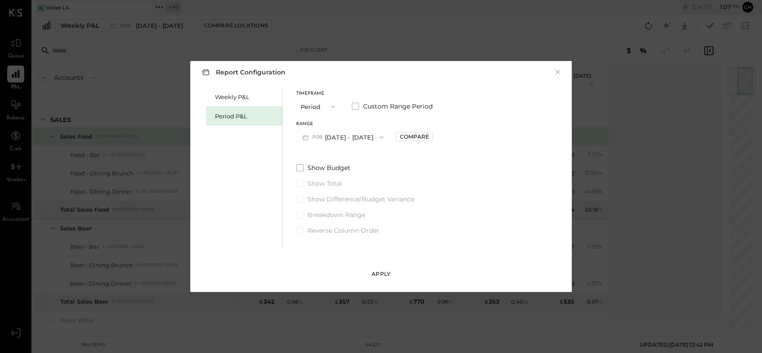
click at [382, 273] on div "Apply" at bounding box center [381, 274] width 19 height 8
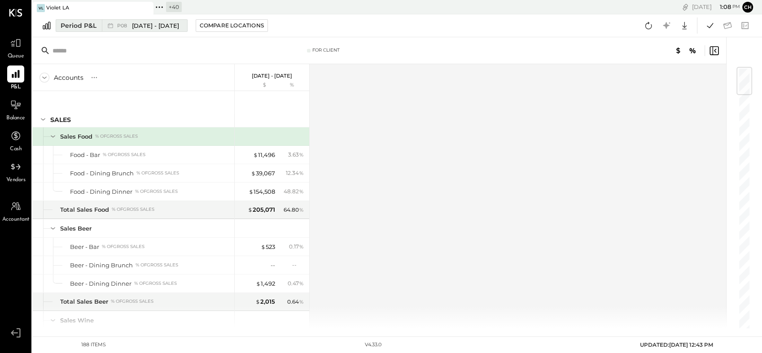
click at [70, 25] on div "Period P&L" at bounding box center [79, 25] width 36 height 9
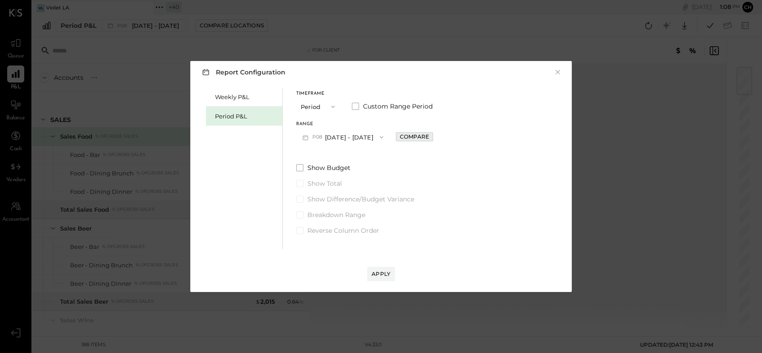
click at [411, 137] on div "Compare" at bounding box center [414, 137] width 29 height 8
click at [433, 137] on icon "button" at bounding box center [434, 137] width 2 height 5
type input "*"
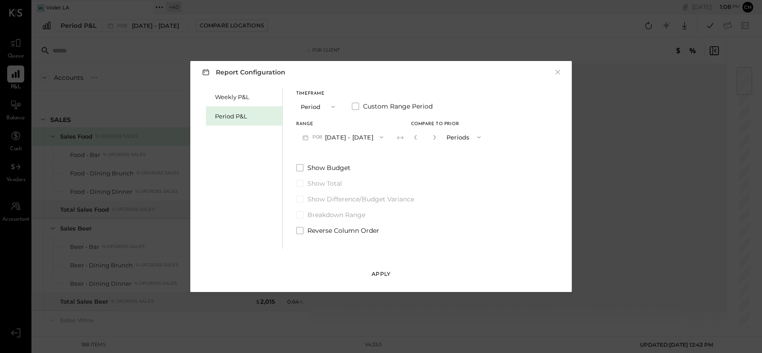
click at [376, 276] on div "Apply" at bounding box center [381, 274] width 19 height 8
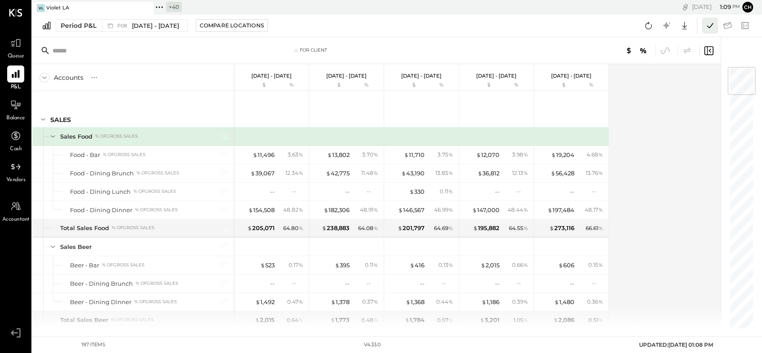
click at [710, 26] on icon at bounding box center [711, 26] width 12 height 12
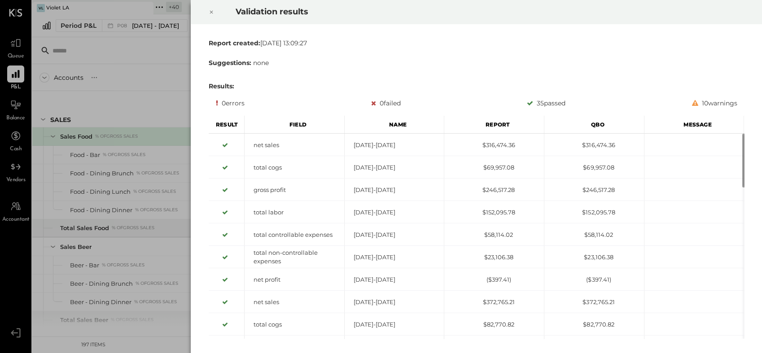
click at [209, 11] on icon at bounding box center [211, 12] width 5 height 11
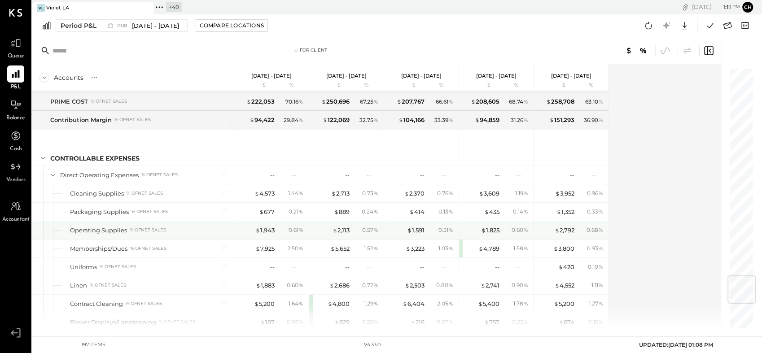
scroll to position [1796, 0]
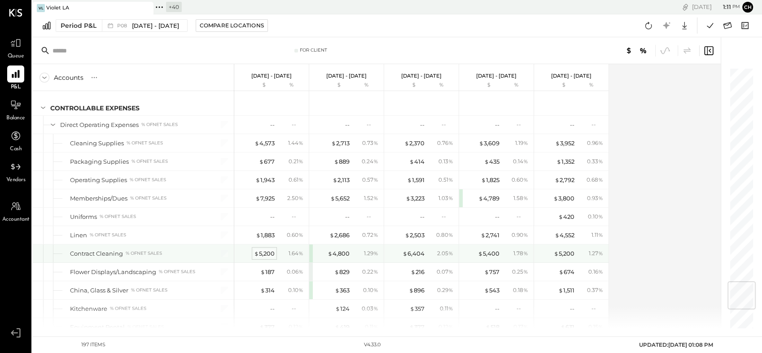
click at [268, 250] on div "$ 5,200" at bounding box center [264, 254] width 21 height 9
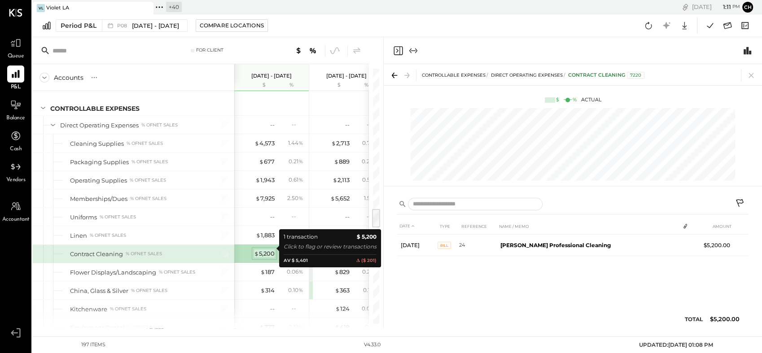
click at [268, 250] on div "$ 5,200" at bounding box center [264, 254] width 21 height 9
click at [264, 250] on div "$ 5,200" at bounding box center [264, 254] width 21 height 9
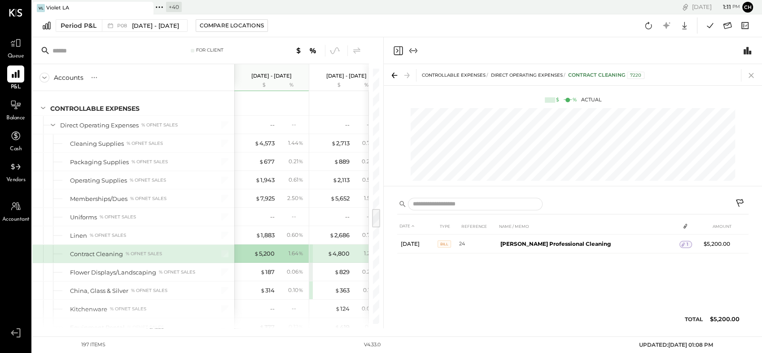
click at [747, 74] on icon at bounding box center [751, 75] width 13 height 13
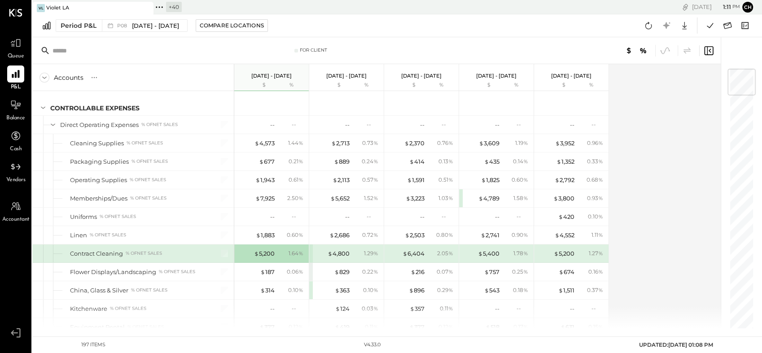
click at [249, 250] on div "$ 5,200" at bounding box center [257, 254] width 36 height 9
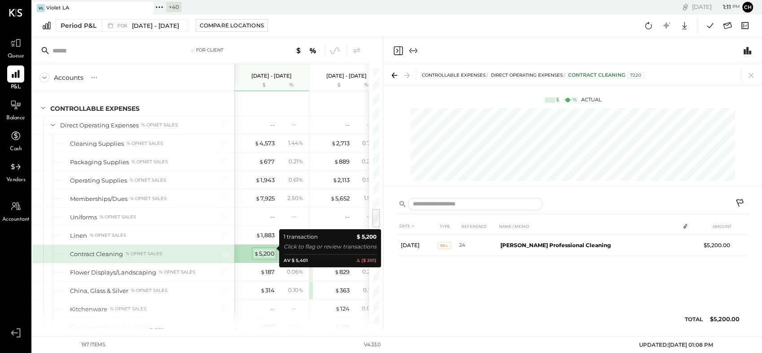
click at [259, 250] on span "$" at bounding box center [256, 253] width 5 height 7
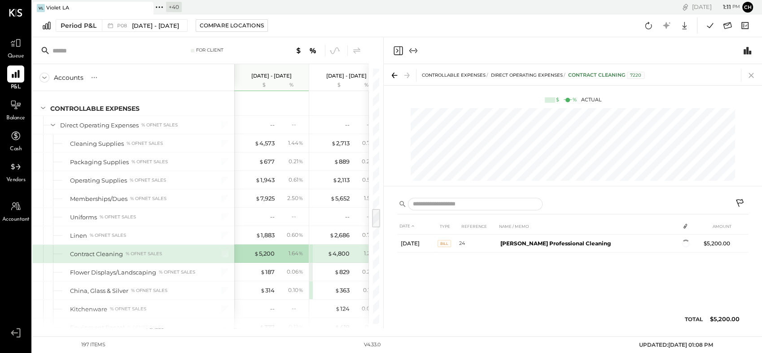
click at [750, 72] on icon at bounding box center [751, 75] width 13 height 13
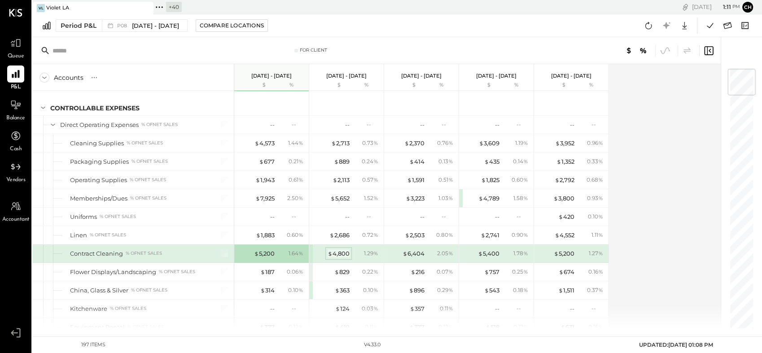
click at [337, 250] on div "$ 4,800" at bounding box center [339, 254] width 22 height 9
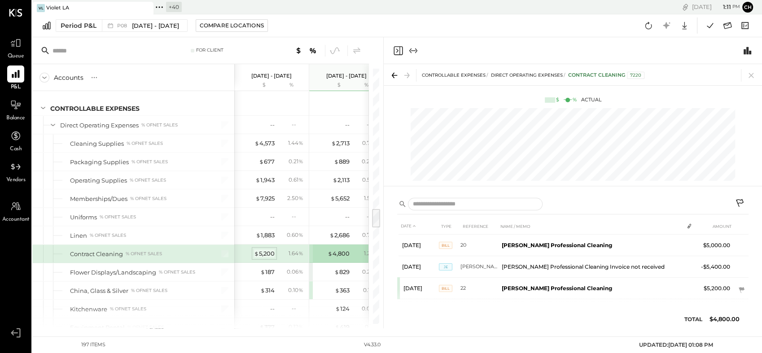
click at [273, 250] on div "$ 5,200" at bounding box center [264, 254] width 21 height 9
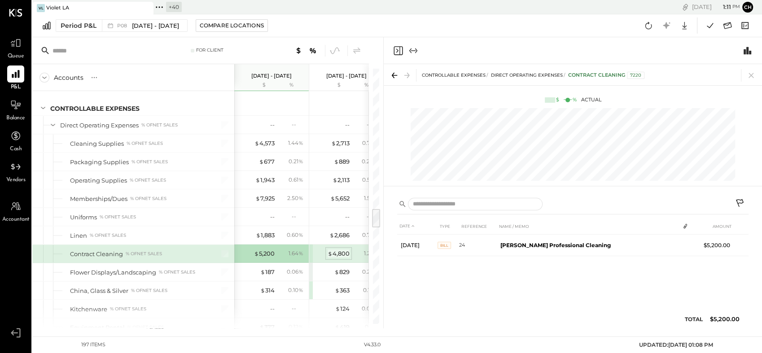
click at [337, 250] on div "$ 4,800" at bounding box center [339, 254] width 22 height 9
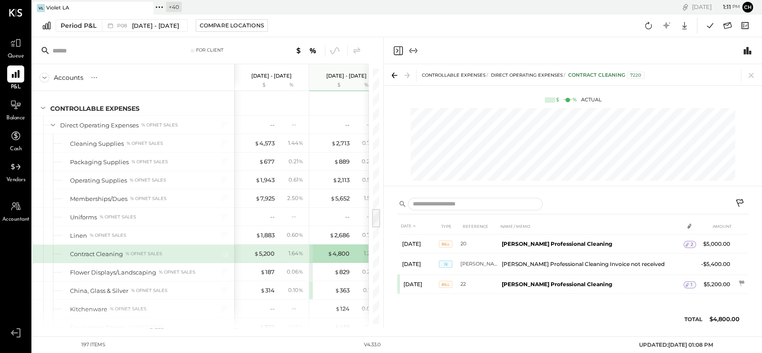
click at [269, 245] on div "$ 5,200 1.64 %" at bounding box center [272, 254] width 67 height 18
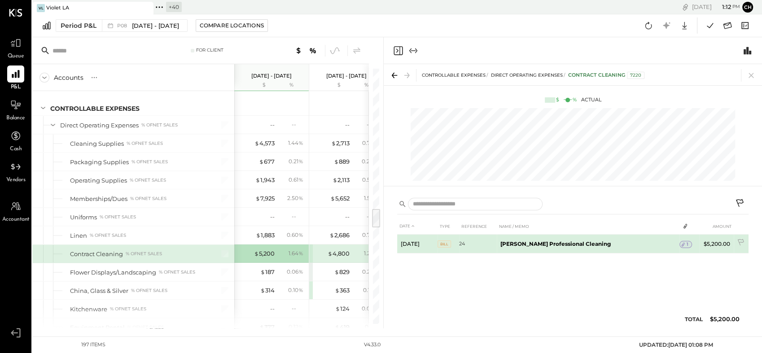
click at [445, 244] on span "Bill" at bounding box center [444, 244] width 13 height 7
click at [445, 245] on span "Bill" at bounding box center [444, 244] width 13 height 7
click at [548, 243] on b "[PERSON_NAME] Professional Cleaning" at bounding box center [556, 244] width 110 height 7
click at [683, 244] on icon at bounding box center [683, 245] width 6 height 6
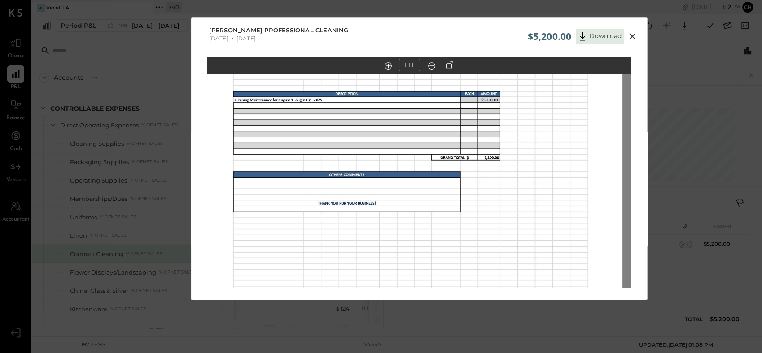
drag, startPoint x: 493, startPoint y: 177, endPoint x: 491, endPoint y: 309, distance: 132.0
click at [491, 309] on div "$5,200.00 Download [PERSON_NAME] Professional Cleaning [DATE] [DATE] FIT" at bounding box center [381, 176] width 762 height 353
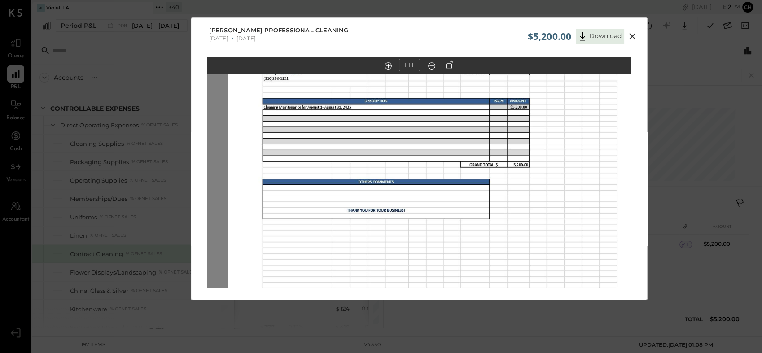
drag, startPoint x: 491, startPoint y: 227, endPoint x: 513, endPoint y: 285, distance: 61.5
click at [513, 285] on img at bounding box center [440, 231] width 424 height 549
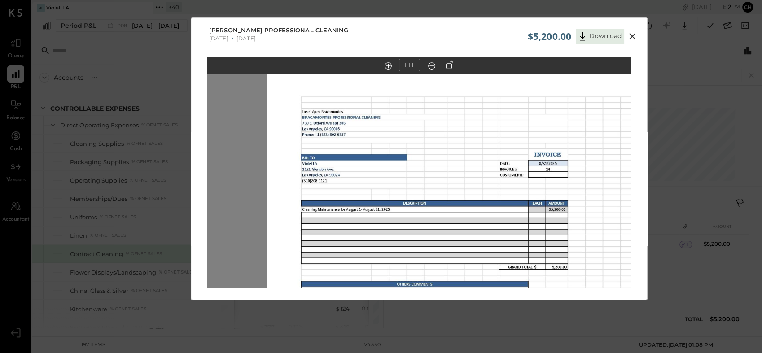
drag, startPoint x: 455, startPoint y: 183, endPoint x: 494, endPoint y: 282, distance: 106.9
click at [494, 282] on img at bounding box center [479, 334] width 424 height 549
click at [632, 34] on icon at bounding box center [632, 36] width 11 height 11
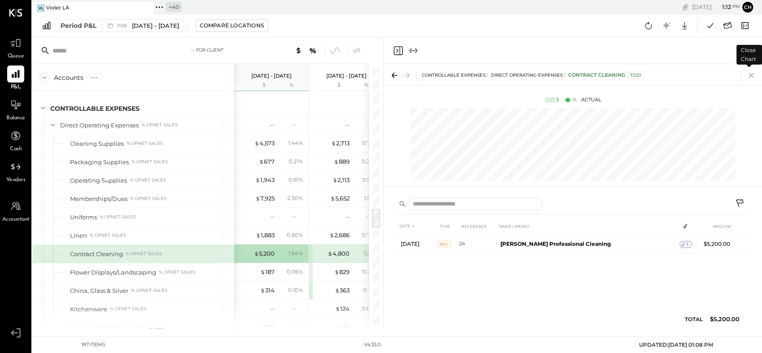
click at [753, 75] on icon at bounding box center [751, 75] width 13 height 13
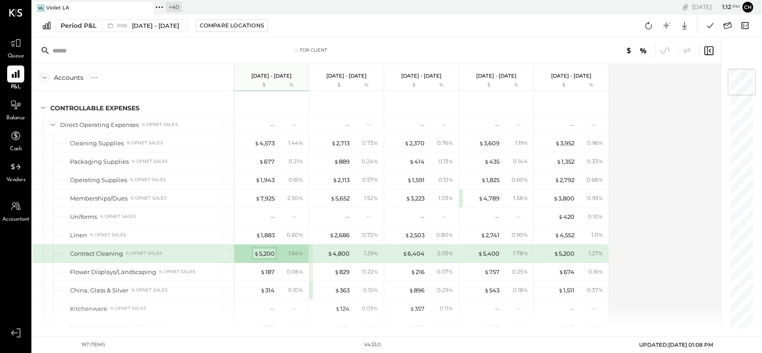
click at [261, 251] on div "$ 5,200" at bounding box center [264, 254] width 21 height 9
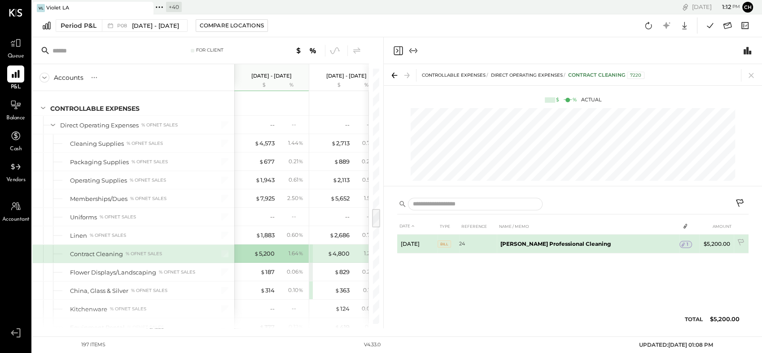
click at [687, 243] on span "1" at bounding box center [688, 245] width 2 height 6
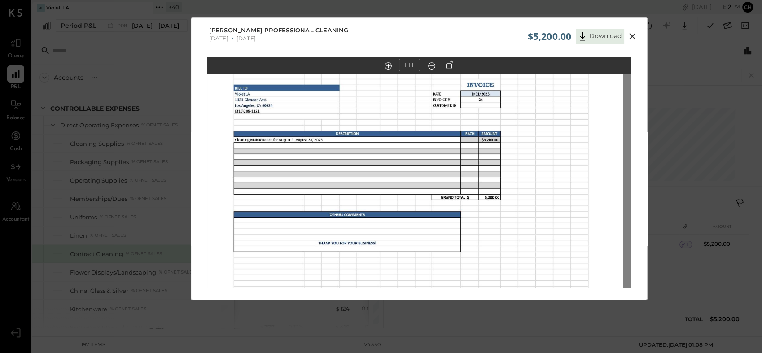
drag, startPoint x: 533, startPoint y: 124, endPoint x: 524, endPoint y: 201, distance: 77.3
click at [524, 201] on img at bounding box center [411, 264] width 424 height 549
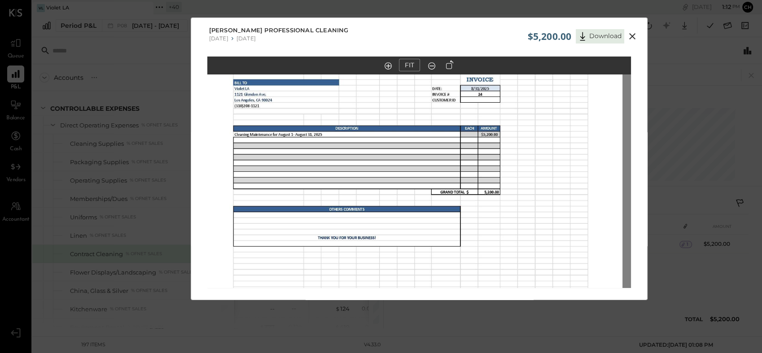
click at [634, 38] on icon at bounding box center [633, 36] width 6 height 6
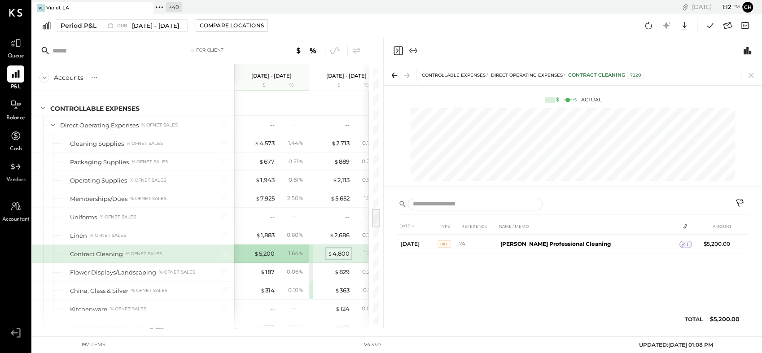
click at [344, 250] on div "$ 4,800" at bounding box center [339, 254] width 22 height 9
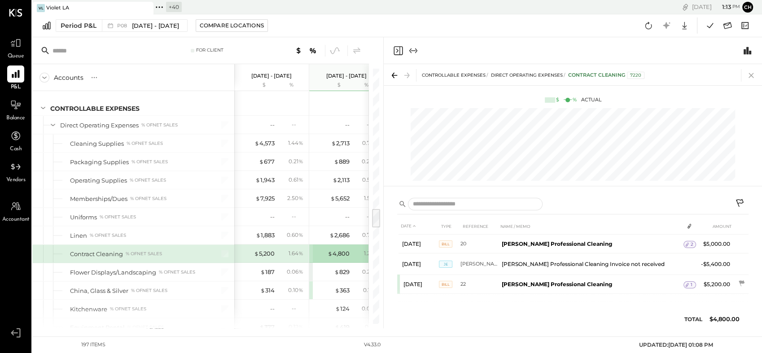
click at [755, 75] on icon at bounding box center [751, 75] width 13 height 13
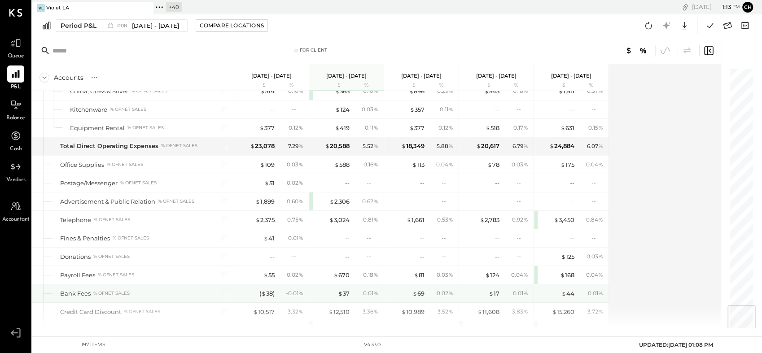
scroll to position [2045, 0]
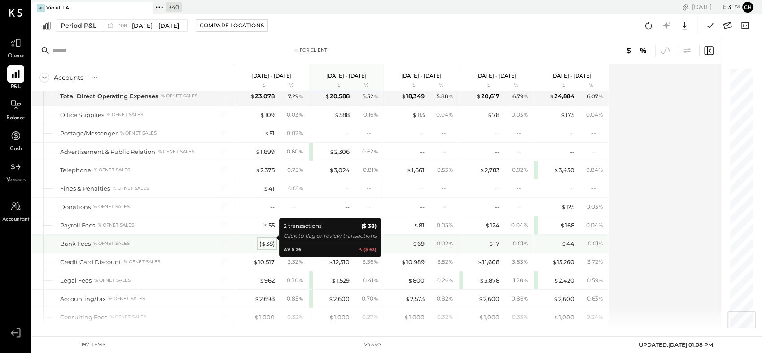
click at [268, 240] on div "( $ 38 )" at bounding box center [267, 244] width 15 height 9
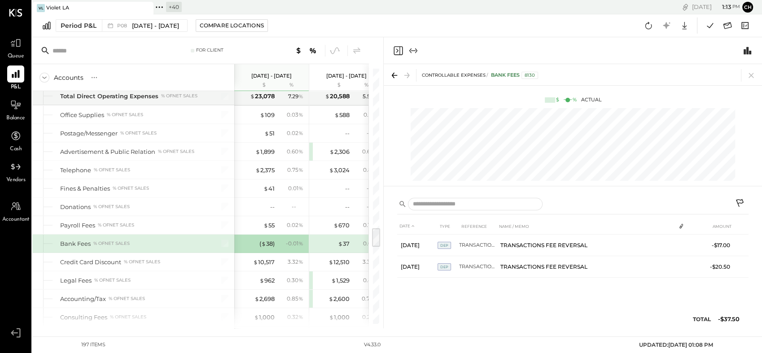
click at [600, 303] on div "DATE TYPE REFERENCE NAME / MEMO AMOUNT [DATE] DEP TRANSACTIONS FEE REVERSAL TRA…" at bounding box center [573, 275] width 352 height 115
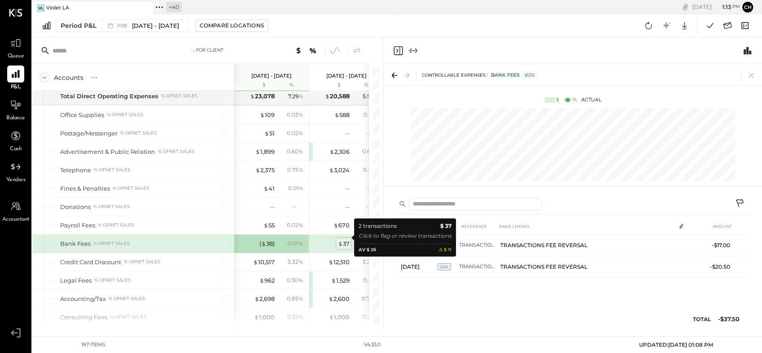
click at [346, 240] on div "$ 37" at bounding box center [344, 244] width 12 height 9
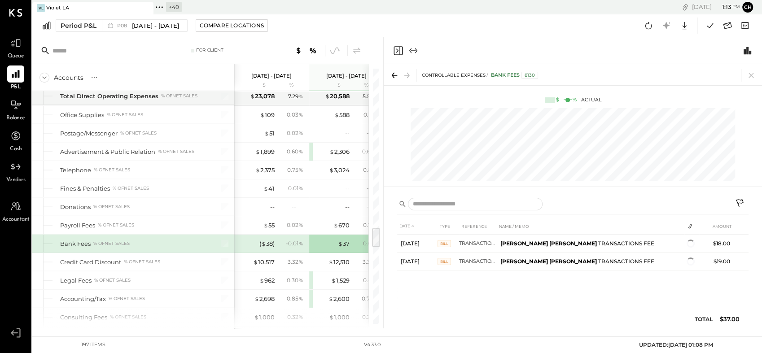
drag, startPoint x: 754, startPoint y: 74, endPoint x: 733, endPoint y: 132, distance: 61.2
click at [754, 75] on icon at bounding box center [751, 75] width 13 height 13
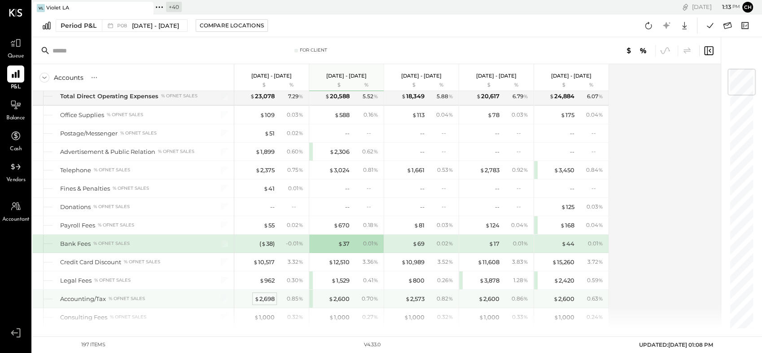
click at [265, 295] on div "$ 2,698" at bounding box center [265, 299] width 20 height 9
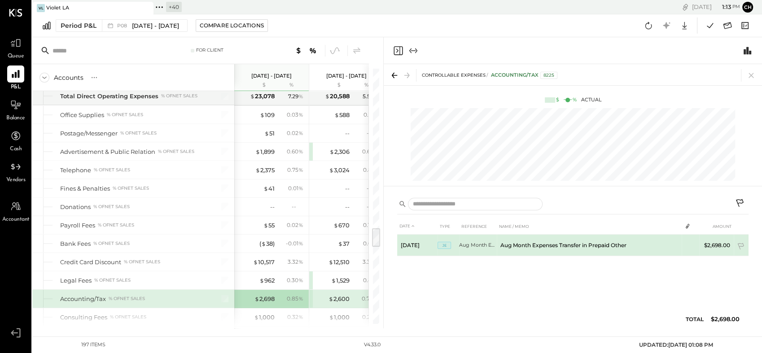
click at [532, 246] on td "Aug Month Expenses Transfer in Prepaid Other" at bounding box center [589, 246] width 185 height 22
click at [446, 245] on span "JE" at bounding box center [444, 245] width 13 height 7
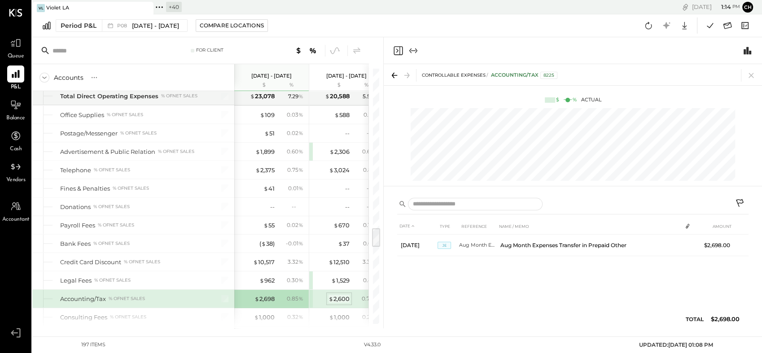
click at [341, 295] on div "$ 2,600" at bounding box center [339, 299] width 21 height 9
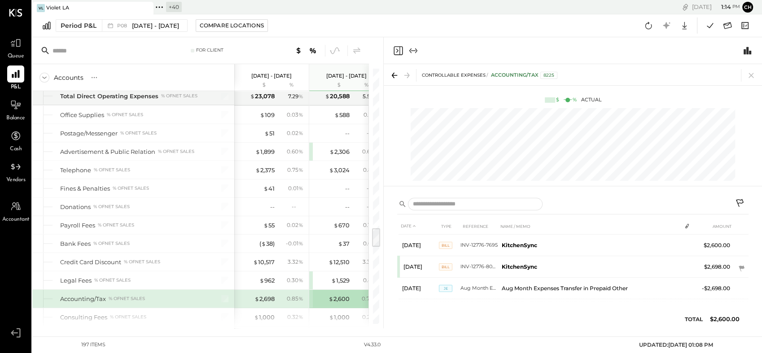
click at [562, 333] on div "VL Violet LA + 40 Pinned Locations ( 1 ) Violet LA Tomatina LLC Tomatina [GEOGR…" at bounding box center [397, 168] width 730 height 337
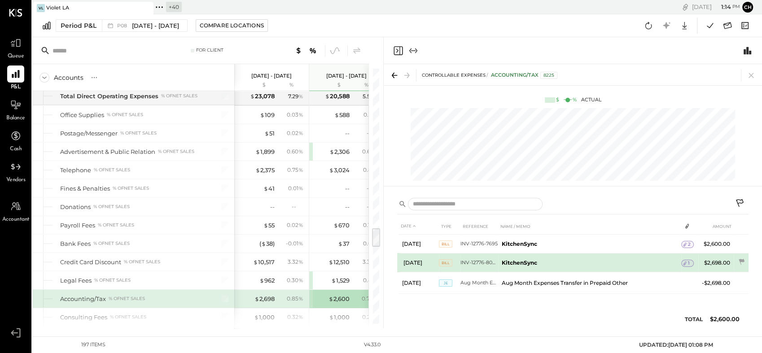
click at [442, 264] on span "Bill" at bounding box center [445, 263] width 13 height 7
click at [688, 262] on span "1" at bounding box center [689, 263] width 2 height 6
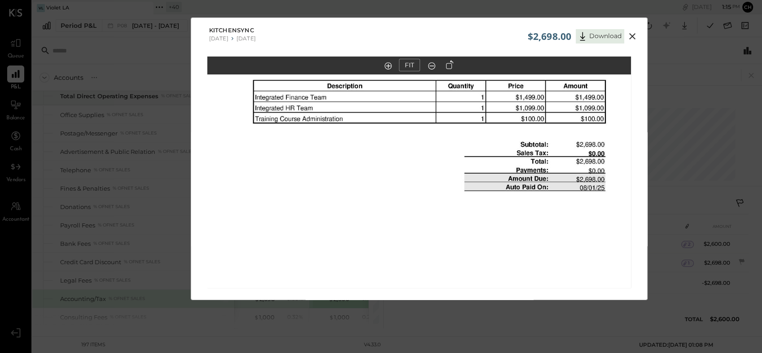
click at [633, 35] on icon at bounding box center [633, 36] width 6 height 6
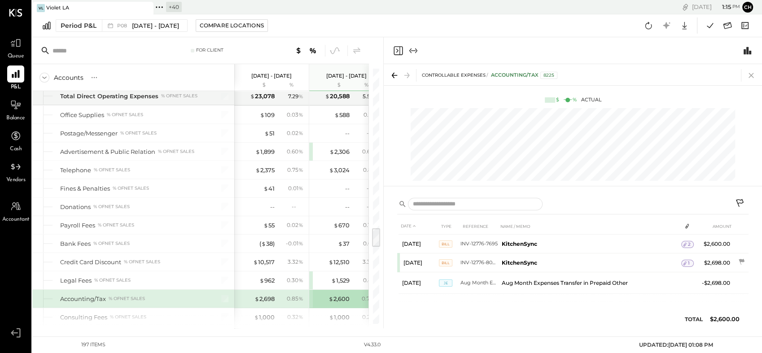
click at [753, 74] on icon at bounding box center [751, 75] width 5 height 5
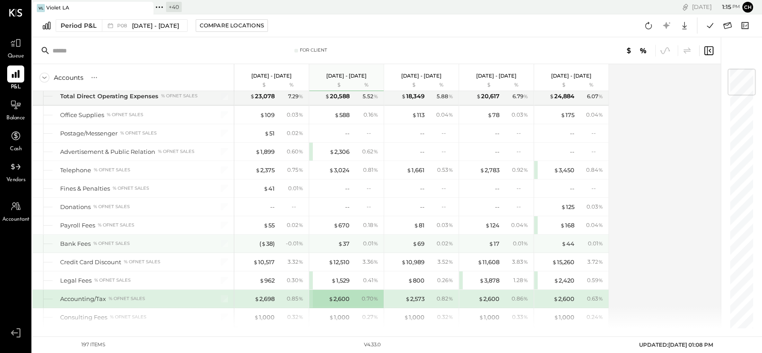
scroll to position [2095, 0]
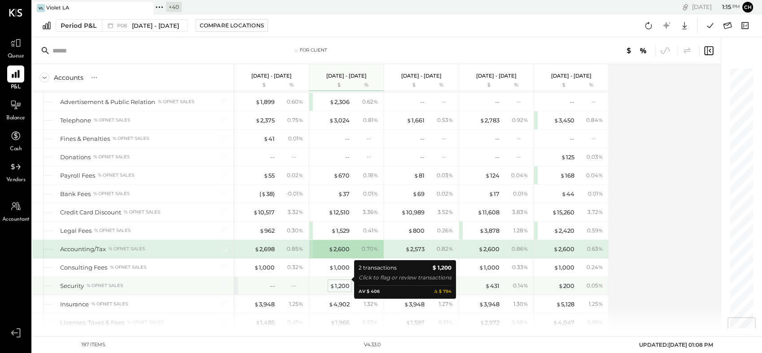
click at [342, 282] on div "$ 1,200" at bounding box center [340, 286] width 20 height 9
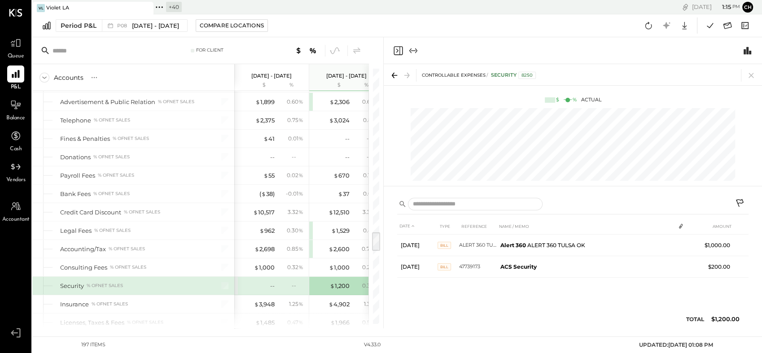
click at [573, 311] on div "DATE TYPE REFERENCE NAME / MEMO AMOUNT [DATE] BILL ALERT 360 TULSA OK Alert 360…" at bounding box center [573, 275] width 352 height 115
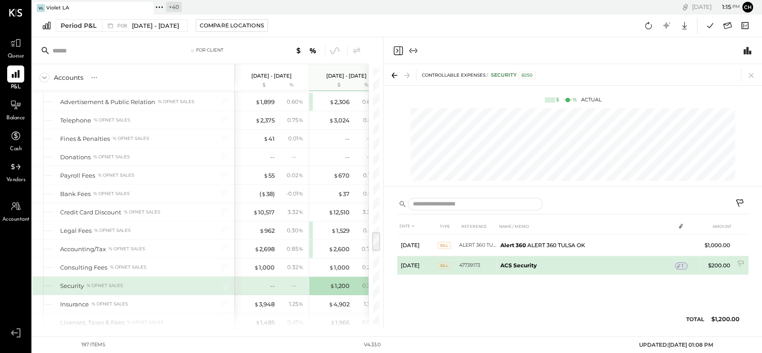
click at [443, 265] on span "Bill" at bounding box center [444, 265] width 13 height 7
click at [683, 266] on span "1" at bounding box center [683, 266] width 2 height 6
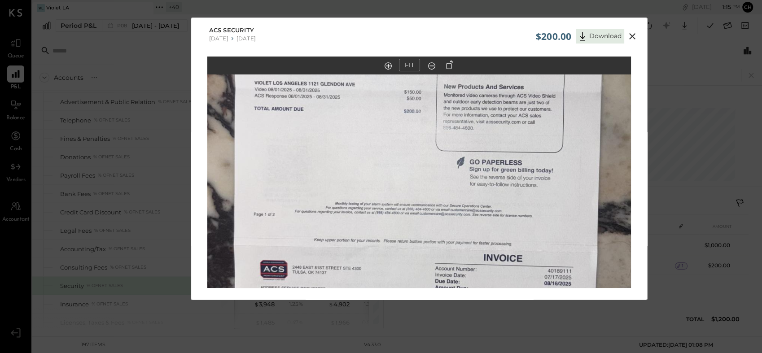
scroll to position [22, 0]
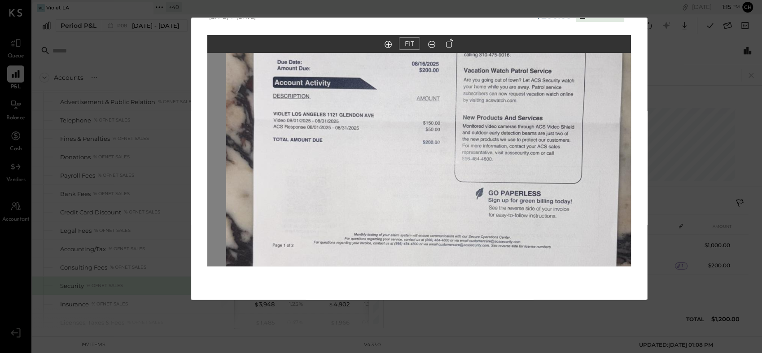
drag, startPoint x: 379, startPoint y: 213, endPoint x: 410, endPoint y: 310, distance: 102.1
click at [410, 310] on div "$200.00 Download ACS Security [DATE] [DATE] FIT" at bounding box center [381, 176] width 762 height 353
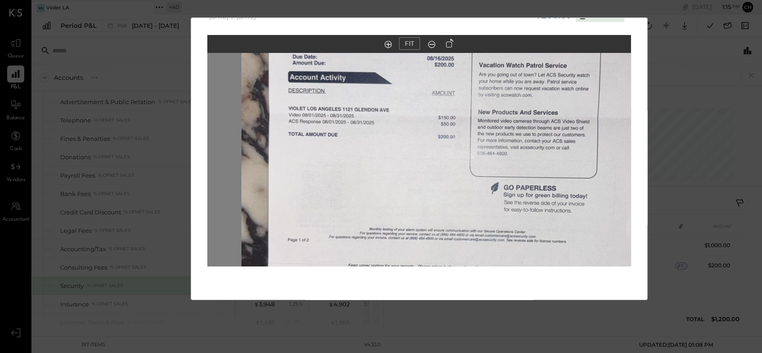
drag, startPoint x: 401, startPoint y: 209, endPoint x: 425, endPoint y: 299, distance: 93.0
click at [425, 299] on div "FIT" at bounding box center [419, 167] width 457 height 265
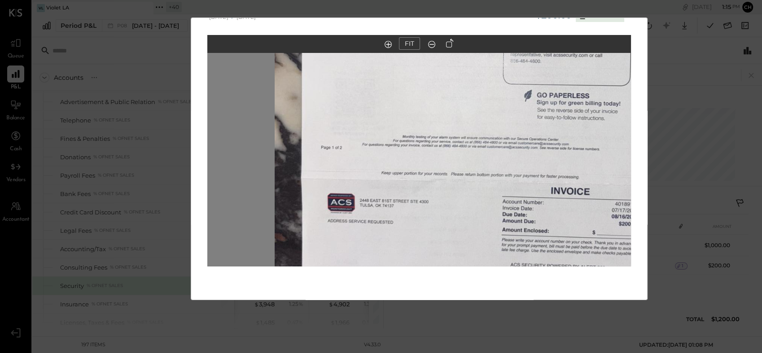
click at [443, 158] on img at bounding box center [487, 93] width 424 height 754
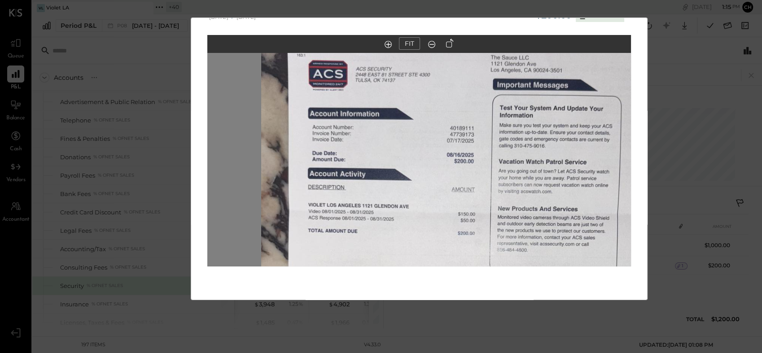
drag, startPoint x: 376, startPoint y: 81, endPoint x: 363, endPoint y: 259, distance: 177.9
click at [363, 259] on img at bounding box center [473, 282] width 424 height 754
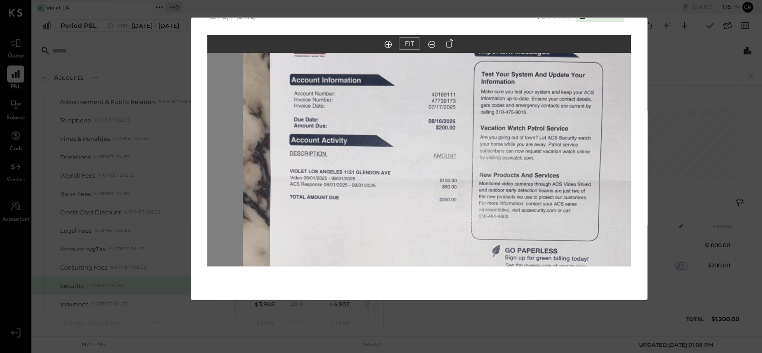
drag, startPoint x: 439, startPoint y: 101, endPoint x: 427, endPoint y: 53, distance: 48.5
click at [427, 53] on img at bounding box center [455, 249] width 424 height 754
click at [668, 101] on div "$200.00 Download ACS Security [DATE] [DATE] FIT" at bounding box center [381, 176] width 762 height 353
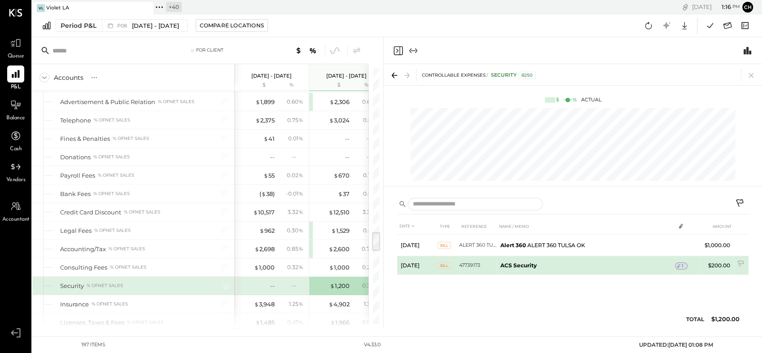
click at [679, 266] on icon at bounding box center [679, 266] width 6 height 6
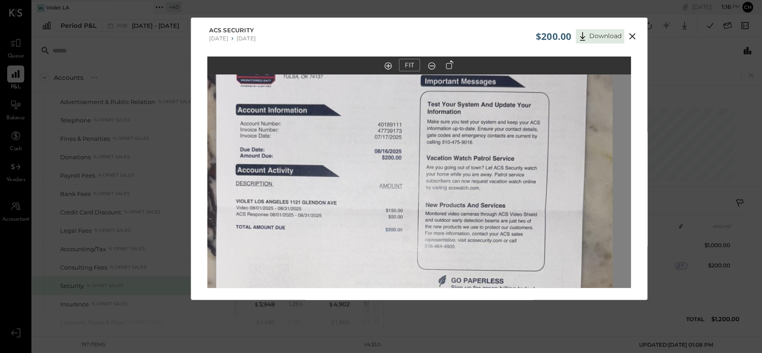
drag, startPoint x: 370, startPoint y: 115, endPoint x: 352, endPoint y: 234, distance: 120.0
click at [352, 234] on img at bounding box center [401, 279] width 424 height 754
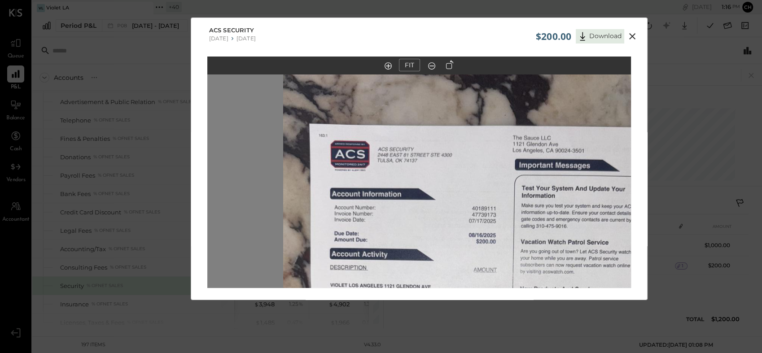
drag, startPoint x: 330, startPoint y: 171, endPoint x: 382, endPoint y: 224, distance: 74.0
click at [630, 34] on icon at bounding box center [633, 36] width 6 height 6
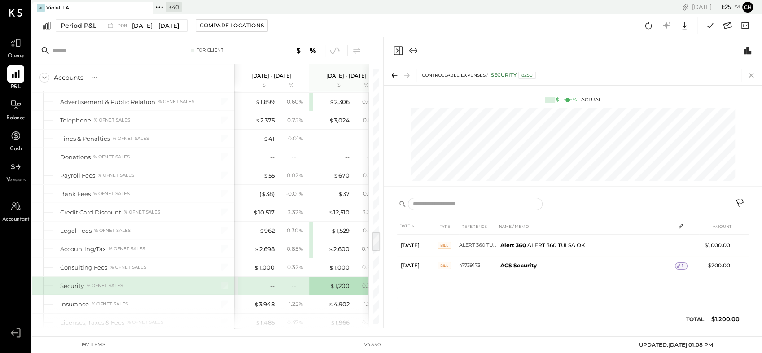
click at [753, 75] on icon at bounding box center [751, 75] width 13 height 13
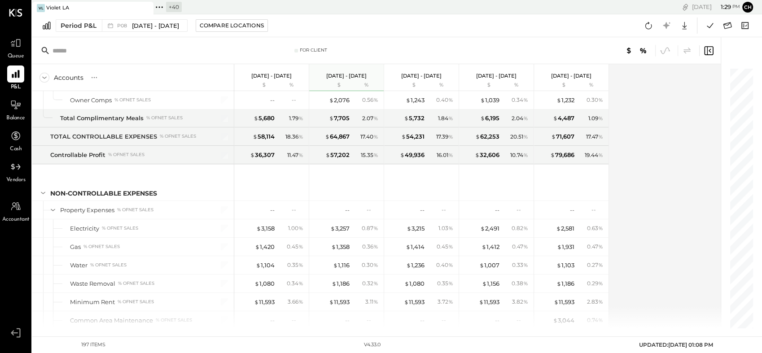
scroll to position [2694, 0]
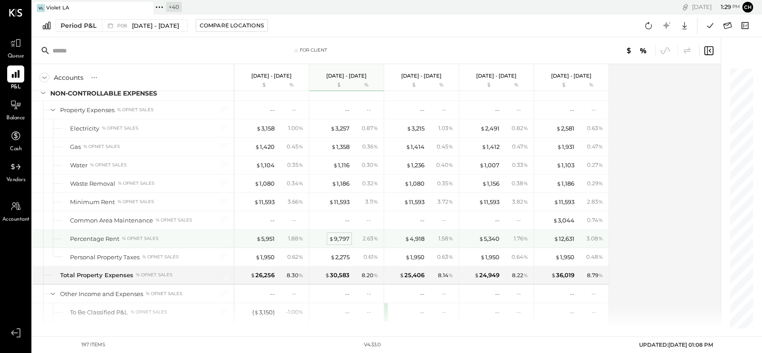
click at [335, 235] on div "$ 9,797" at bounding box center [339, 239] width 21 height 9
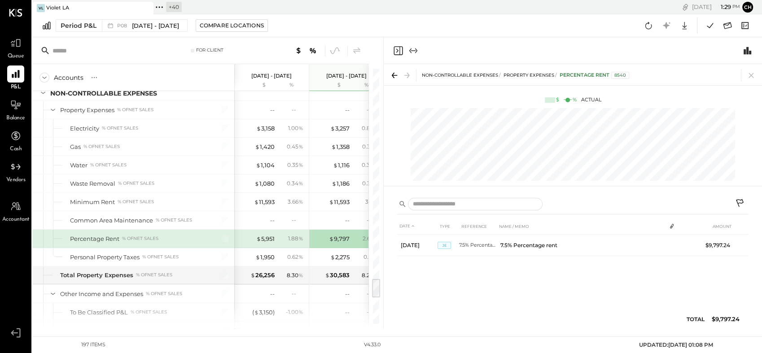
click at [523, 300] on div "DATE TYPE REFERENCE NAME / MEMO AMOUNT [DATE] JE 7.5% Percentage rent 7.5% Perc…" at bounding box center [573, 275] width 352 height 115
click at [262, 235] on div "$ 5,951" at bounding box center [265, 239] width 18 height 9
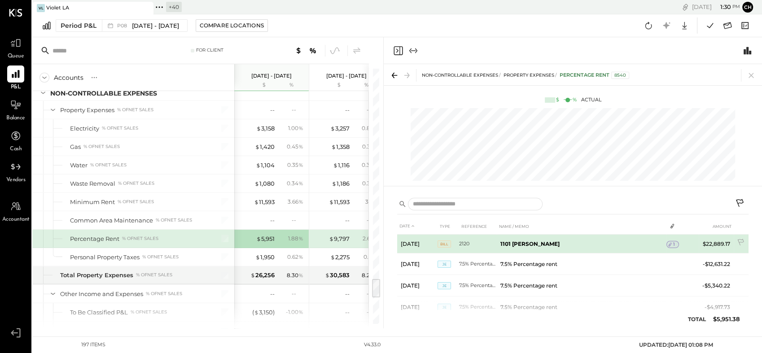
click at [447, 244] on span "Bill" at bounding box center [444, 244] width 13 height 7
click at [445, 245] on span "Bill" at bounding box center [444, 244] width 13 height 7
click at [672, 244] on icon at bounding box center [670, 245] width 6 height 6
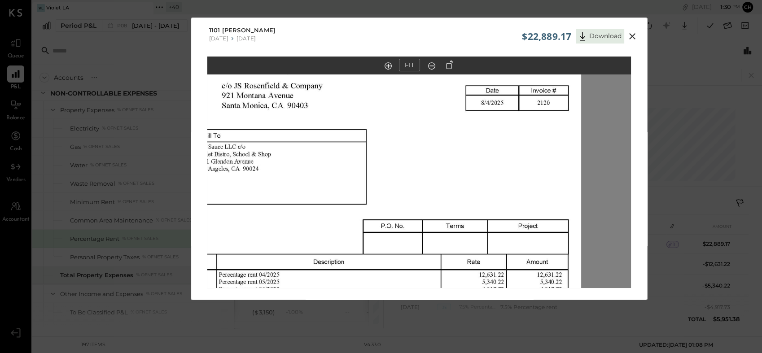
drag, startPoint x: 423, startPoint y: 134, endPoint x: 436, endPoint y: 292, distance: 159.0
click at [439, 304] on div "$22,889.17 Download 1101 [PERSON_NAME] [DATE] [DATE] FIT" at bounding box center [381, 176] width 762 height 353
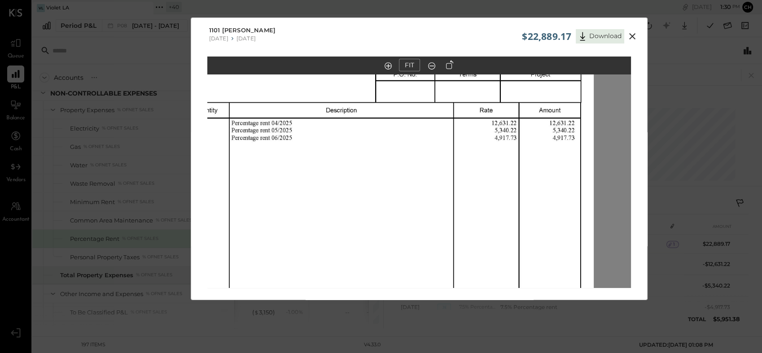
click at [386, 136] on img at bounding box center [382, 161] width 424 height 549
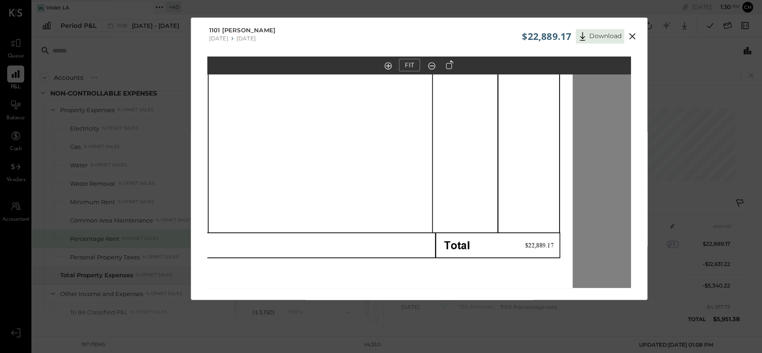
drag, startPoint x: 405, startPoint y: 195, endPoint x: 382, endPoint y: 12, distance: 184.6
click at [382, 12] on div "$22,889.17 Download 1101 [PERSON_NAME] [DATE] [DATE] FIT" at bounding box center [381, 176] width 762 height 353
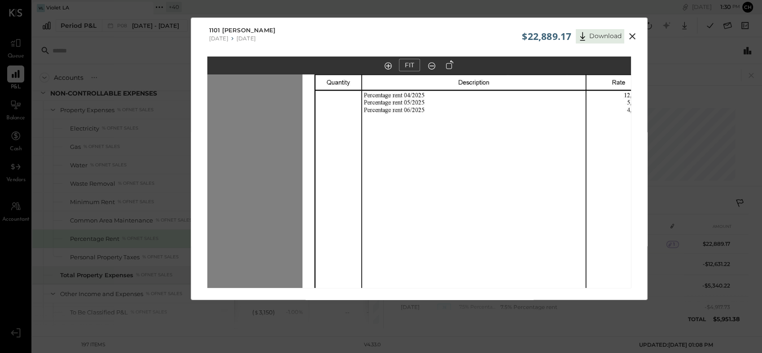
click at [542, 189] on img at bounding box center [515, 133] width 424 height 549
click at [631, 32] on icon at bounding box center [632, 36] width 11 height 11
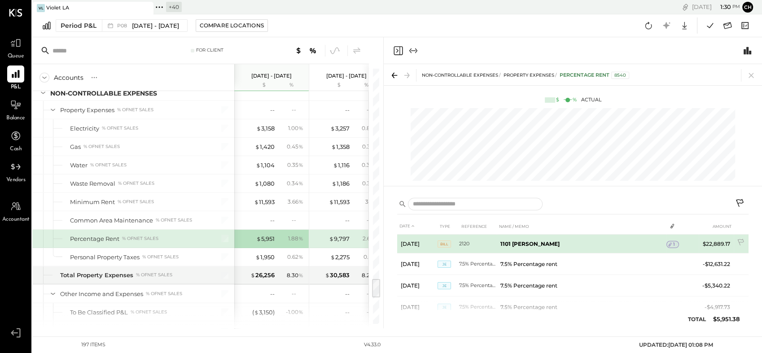
click at [670, 244] on icon at bounding box center [670, 245] width 6 height 6
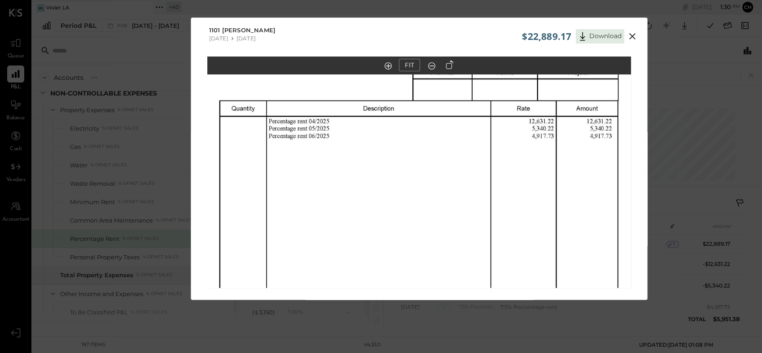
click at [630, 36] on icon at bounding box center [632, 36] width 11 height 11
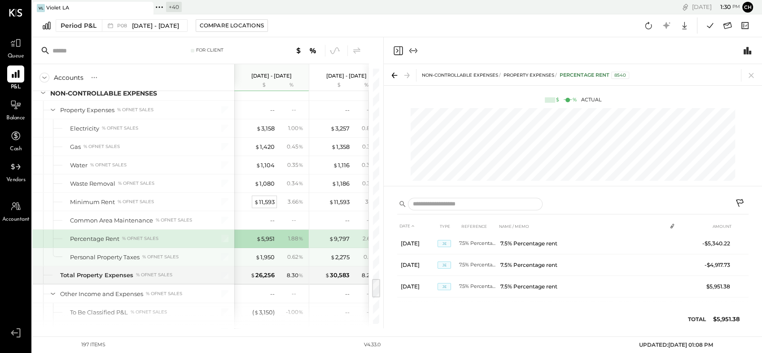
scroll to position [2744, 0]
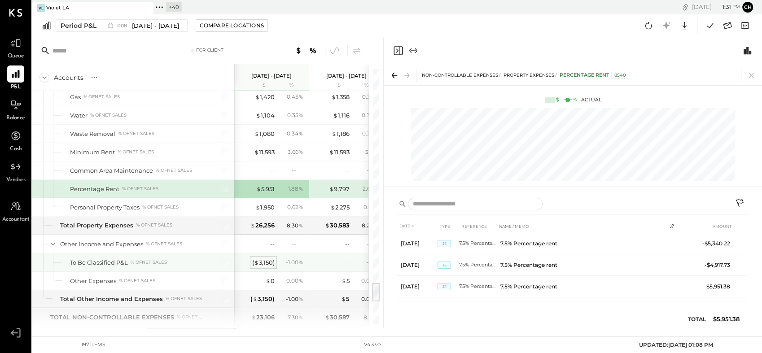
click at [265, 259] on div "( $ 3,150 )" at bounding box center [263, 263] width 22 height 9
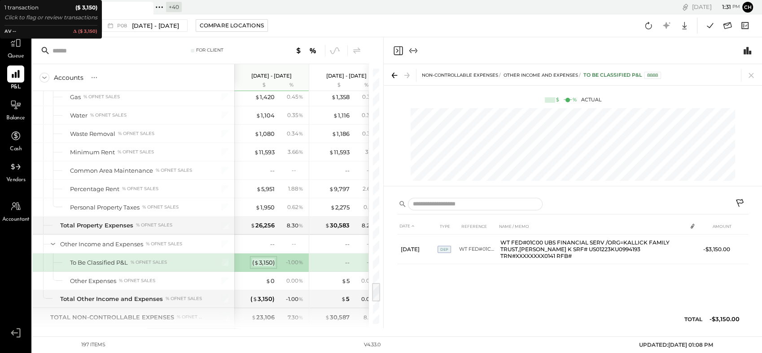
scroll to position [0, 0]
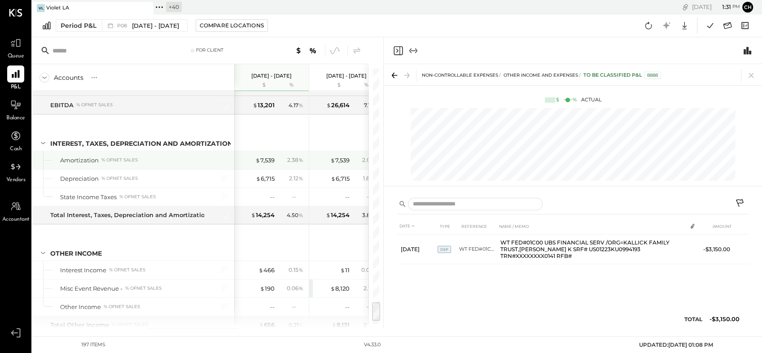
scroll to position [3032, 0]
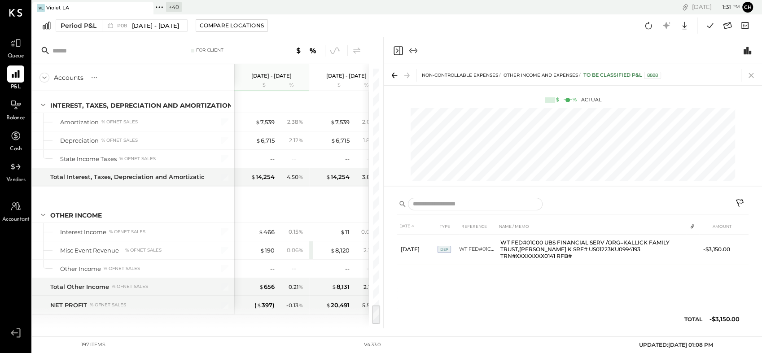
click at [753, 74] on icon at bounding box center [751, 75] width 13 height 13
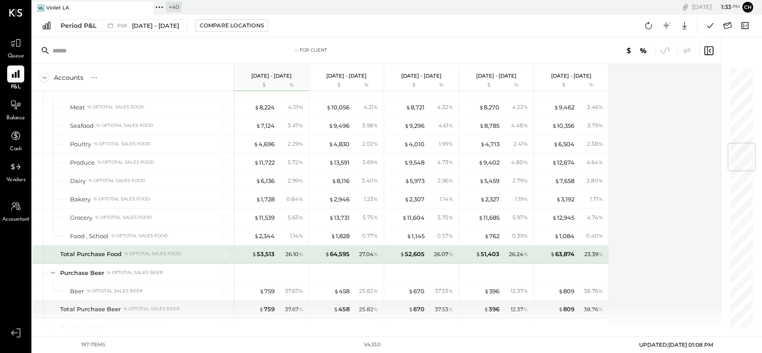
scroll to position [437, 0]
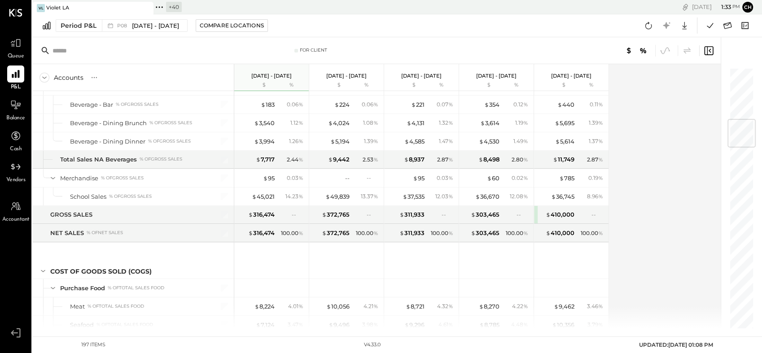
click at [689, 162] on div "Accounts S % GL [DATE] - [DATE] $ % [DATE] - [DATE] $ % [DATE] - [DATE] $ % [DA…" at bounding box center [377, 196] width 690 height 264
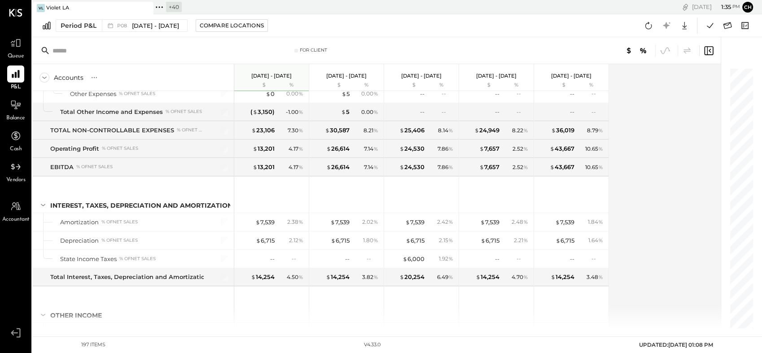
scroll to position [3032, 0]
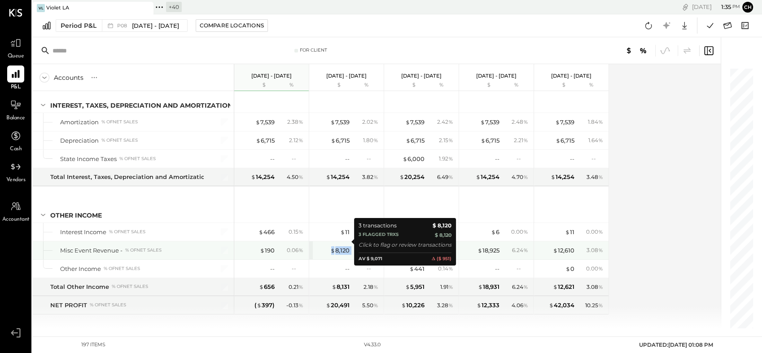
drag, startPoint x: 352, startPoint y: 241, endPoint x: 326, endPoint y: 242, distance: 26.1
click at [326, 242] on div "$ 8,120 2.18 %" at bounding box center [347, 251] width 67 height 18
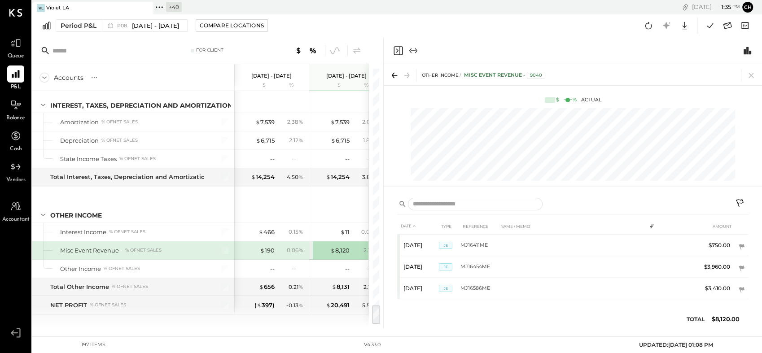
click at [322, 322] on div "SALES Sales Food % of GROSS SALES Food - Bar % of GROSS SALES Food - Dining Bru…" at bounding box center [200, 210] width 337 height 238
click at [753, 77] on icon at bounding box center [751, 75] width 5 height 5
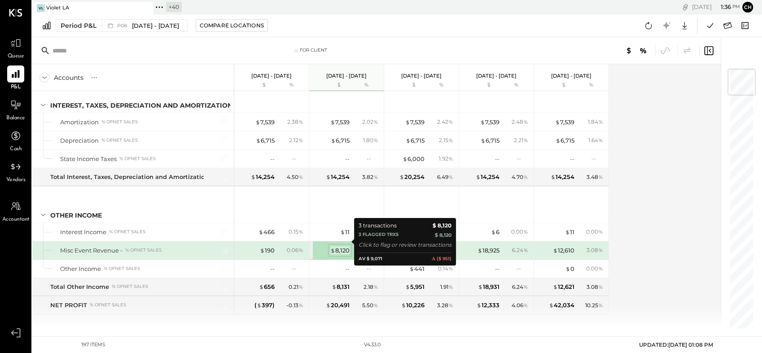
click at [339, 247] on div "$ 8,120" at bounding box center [339, 251] width 19 height 9
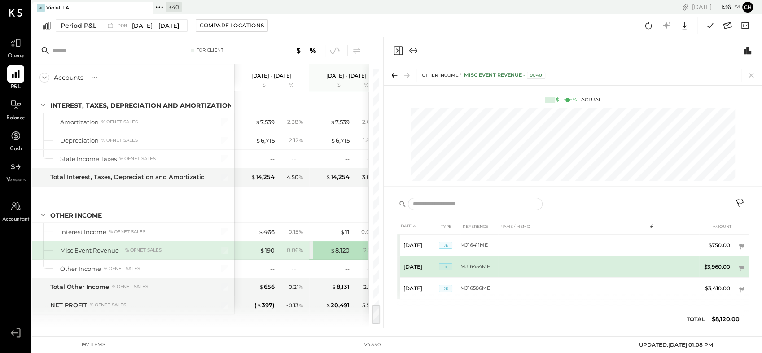
click at [443, 266] on span "JE" at bounding box center [445, 267] width 13 height 7
click at [655, 266] on td at bounding box center [652, 264] width 13 height 17
click at [714, 264] on td "$3,960.00" at bounding box center [717, 267] width 35 height 22
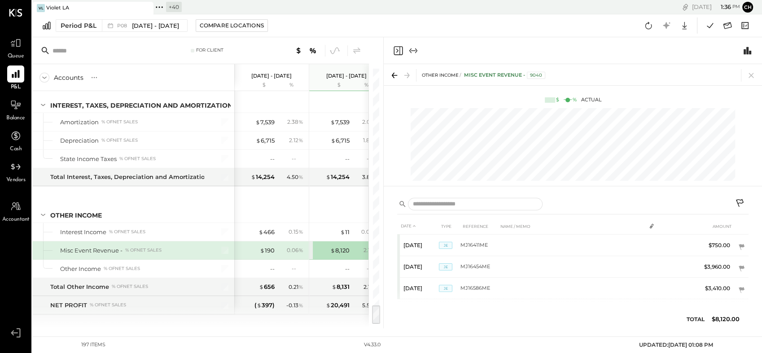
click at [327, 328] on div "SALES Sales Food % of GROSS SALES Food - Bar % of GROSS SALES Food - Dining Bru…" at bounding box center [200, 210] width 337 height 238
click at [271, 247] on div "$ 190" at bounding box center [267, 251] width 15 height 9
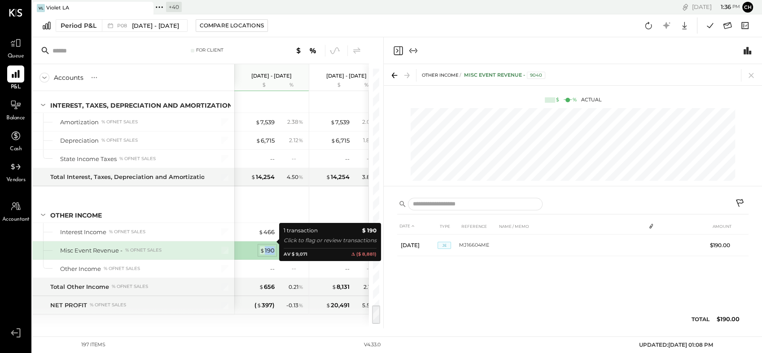
click at [271, 247] on div "$ 190" at bounding box center [267, 251] width 15 height 9
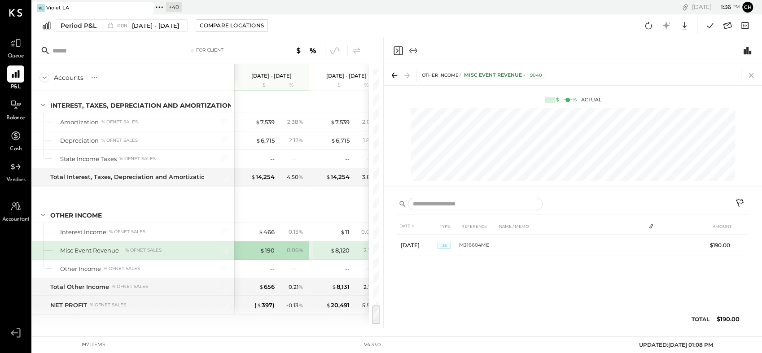
click at [753, 77] on icon at bounding box center [751, 75] width 13 height 13
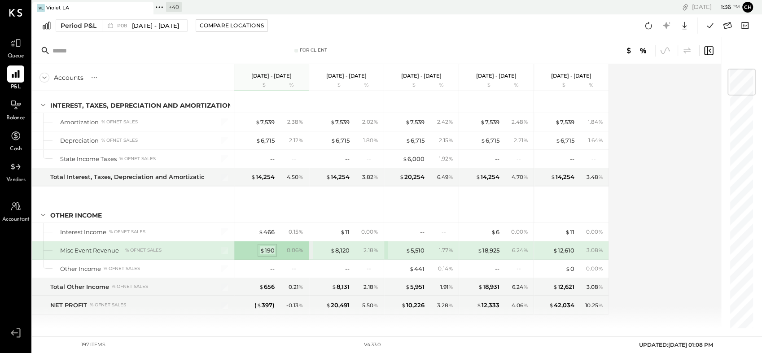
click at [273, 247] on div "$ 190" at bounding box center [267, 251] width 15 height 9
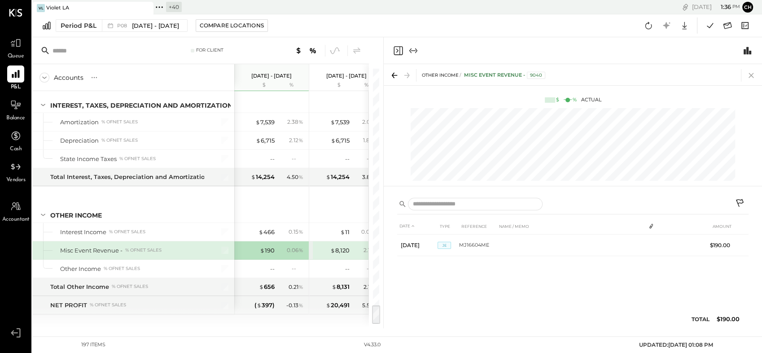
click at [756, 75] on icon at bounding box center [751, 75] width 13 height 13
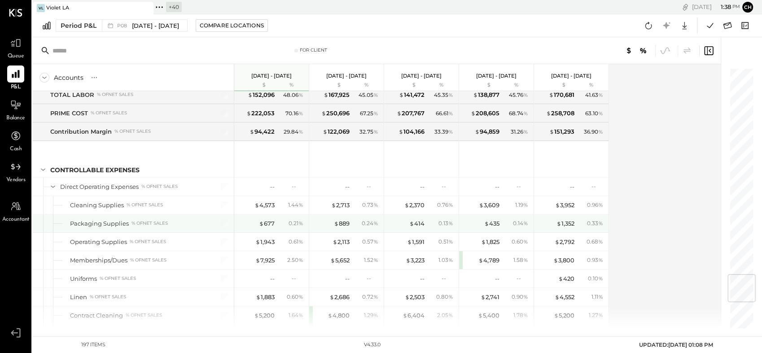
scroll to position [1784, 0]
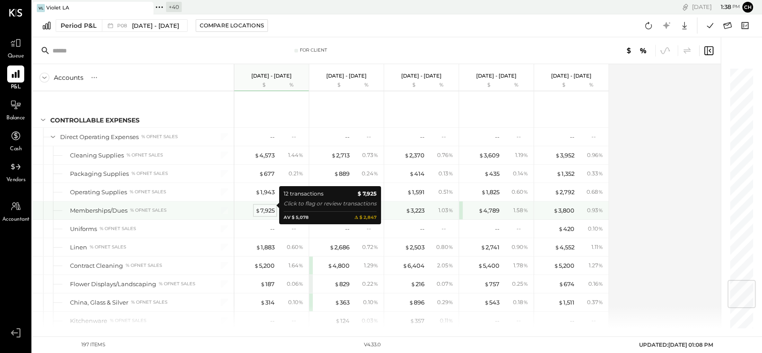
click at [261, 207] on div "$ 7,925" at bounding box center [265, 211] width 19 height 9
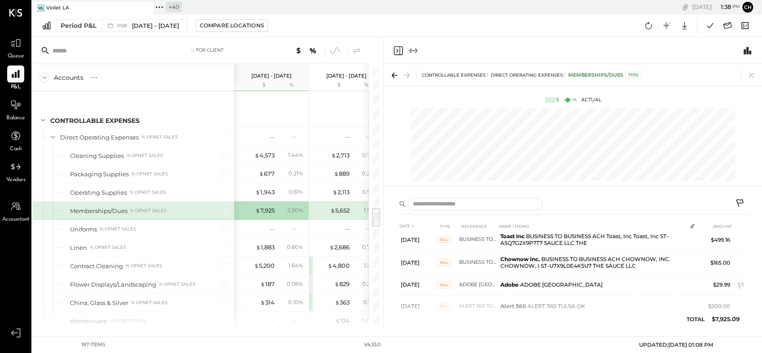
scroll to position [97, 0]
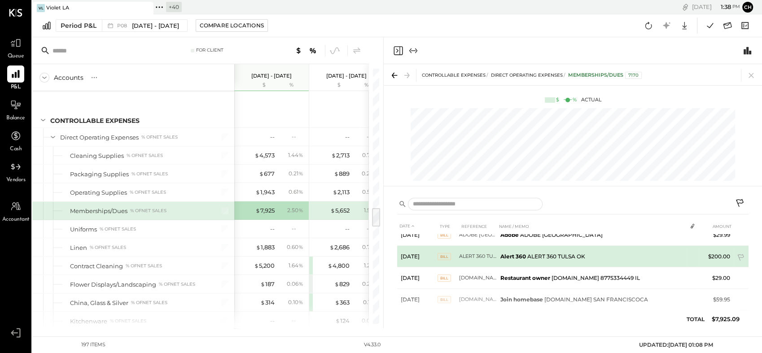
click at [446, 255] on span "BILL" at bounding box center [444, 256] width 13 height 7
click at [521, 253] on b "Alert 360" at bounding box center [514, 256] width 26 height 7
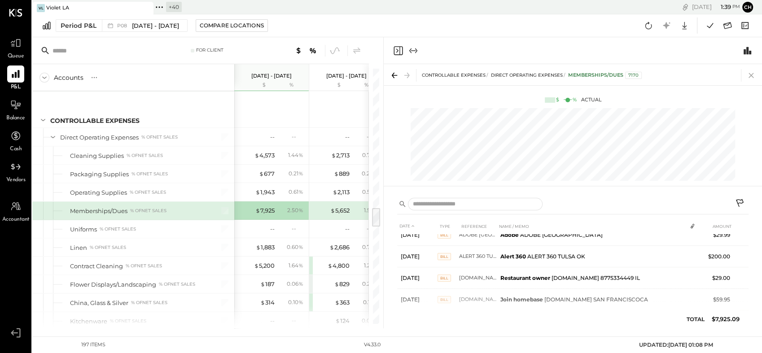
click at [750, 75] on icon at bounding box center [751, 75] width 13 height 13
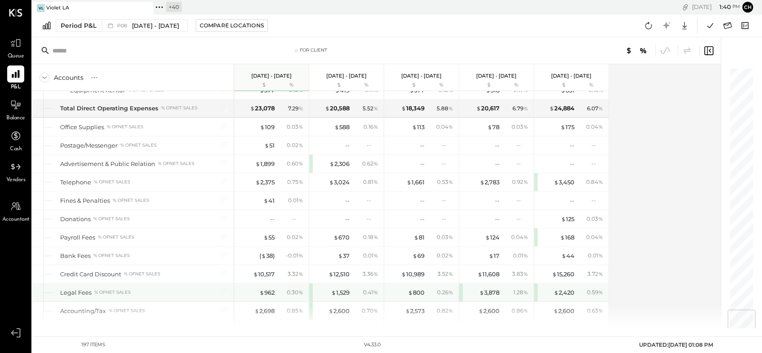
scroll to position [2084, 0]
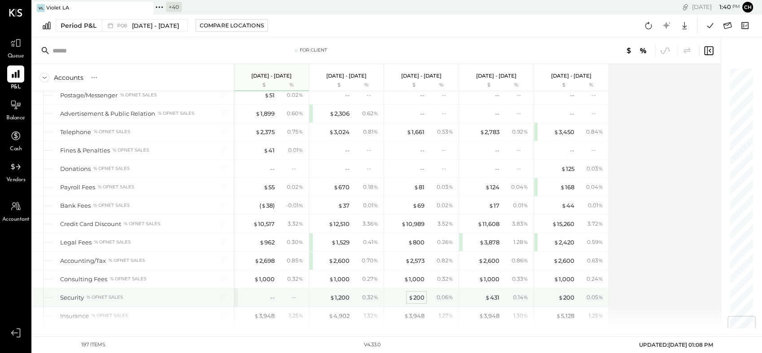
click at [421, 294] on div "$ 200" at bounding box center [417, 298] width 16 height 9
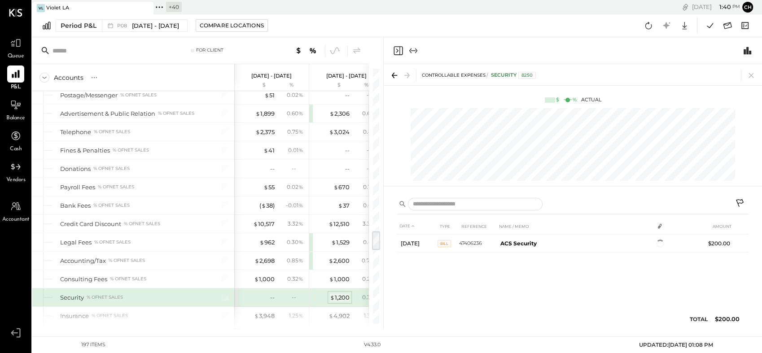
click at [340, 294] on div "$ 1,200" at bounding box center [340, 298] width 20 height 9
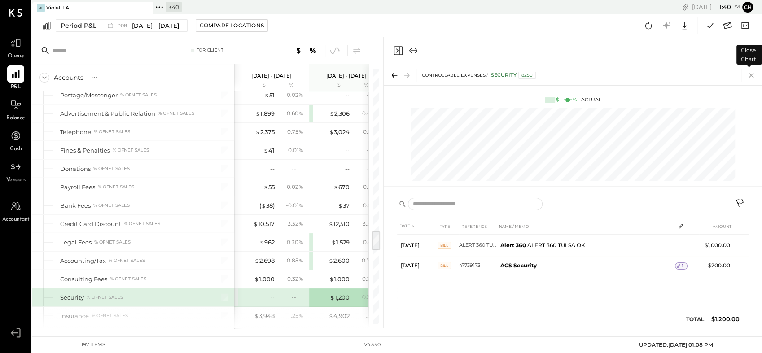
click at [753, 75] on icon at bounding box center [751, 75] width 13 height 13
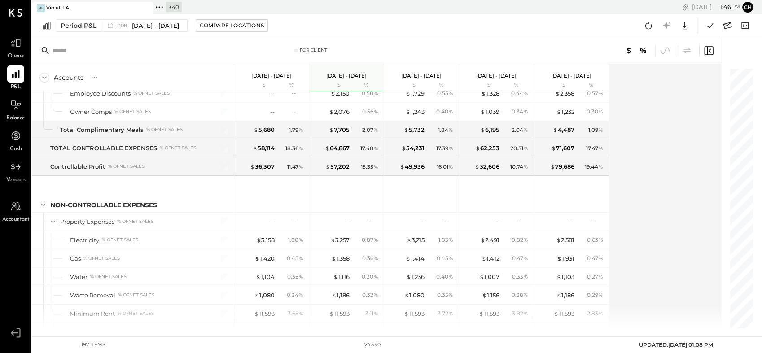
scroll to position [2383, 0]
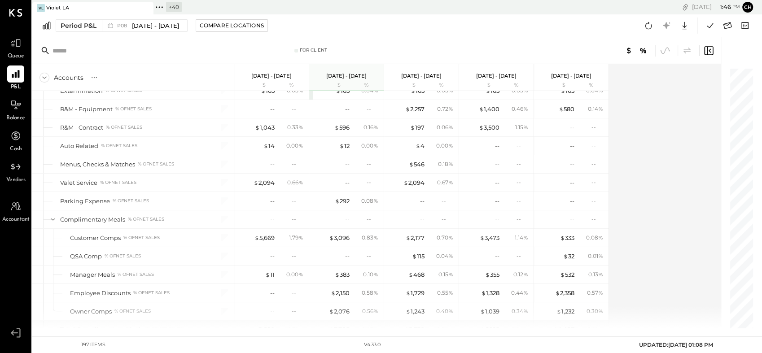
click at [161, 4] on icon at bounding box center [160, 7] width 12 height 12
click at [264, 5] on div "+ 40 Pinned Locations ( 1 ) Violet LA Tomatina LLC [GEOGRAPHIC_DATA] [GEOGRAPHI…" at bounding box center [275, 7] width 242 height 14
click at [160, 7] on icon at bounding box center [160, 7] width 12 height 12
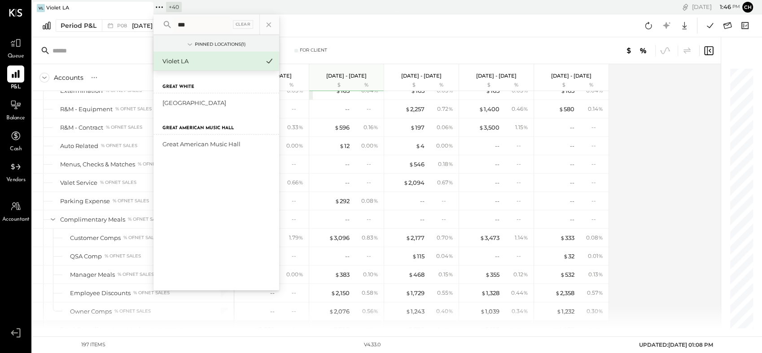
type input "****"
click at [201, 146] on div "Great American Music Hall" at bounding box center [211, 144] width 97 height 9
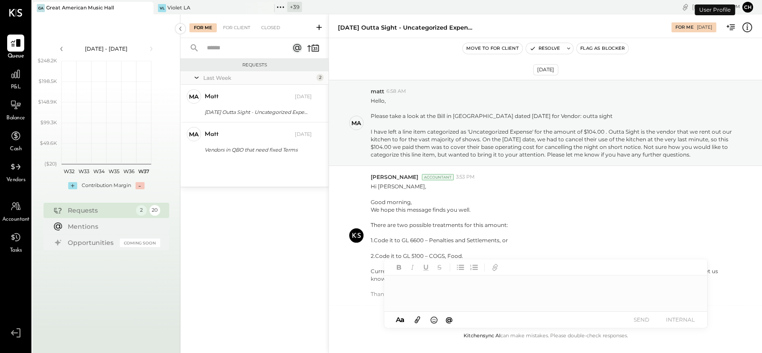
scroll to position [116, 0]
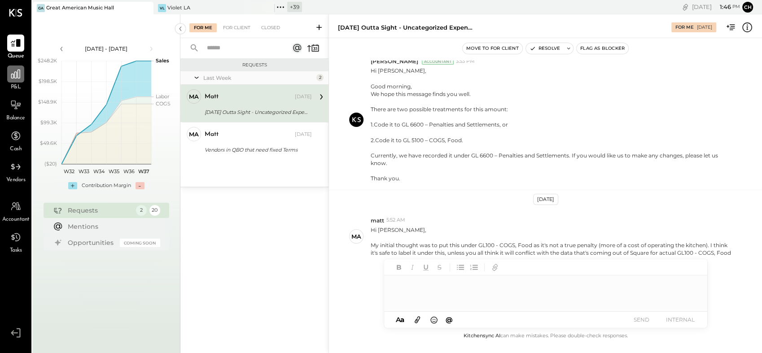
click at [14, 69] on icon at bounding box center [16, 74] width 12 height 12
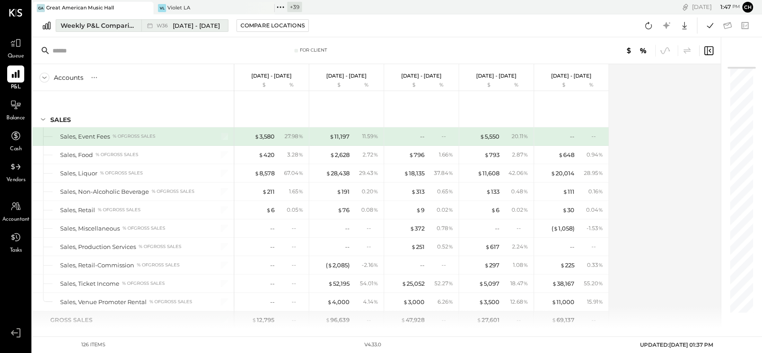
click at [125, 26] on div "Weekly P&L Comparison" at bounding box center [98, 25] width 75 height 9
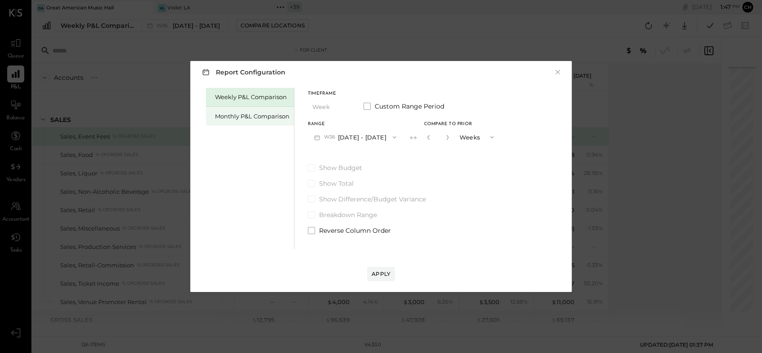
click at [250, 116] on div "Monthly P&L Comparison" at bounding box center [252, 116] width 75 height 9
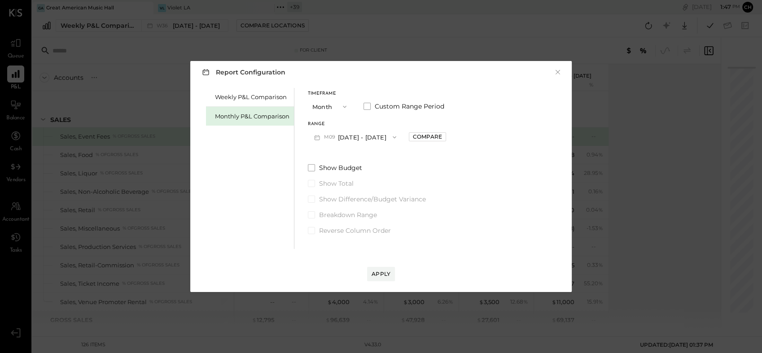
click at [375, 134] on button "M09 [DATE] - [DATE]" at bounding box center [355, 137] width 95 height 17
click at [367, 152] on div "M08 [DATE] - [DATE]" at bounding box center [359, 157] width 102 height 19
click at [472, 161] on div "Weekly P&L Comparison Monthly P&L Comparison Timeframe Month Custom Range Perio…" at bounding box center [381, 167] width 364 height 163
click at [427, 137] on div "Compare" at bounding box center [427, 137] width 29 height 8
click at [445, 135] on icon "button" at bounding box center [447, 137] width 5 height 5
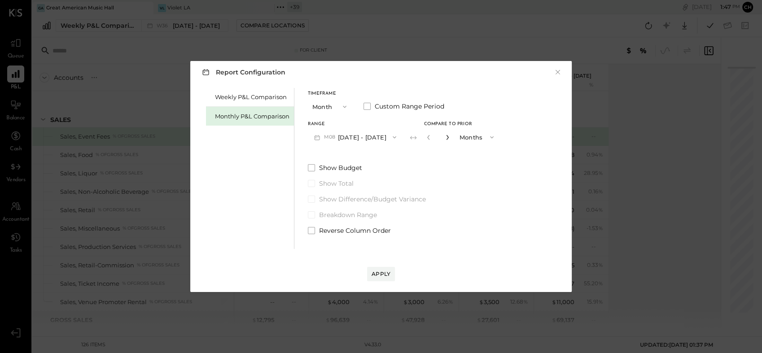
click at [445, 135] on icon "button" at bounding box center [447, 137] width 5 height 5
type input "*"
click at [383, 272] on div "Apply" at bounding box center [381, 274] width 19 height 8
